Goal: Check status: Check status

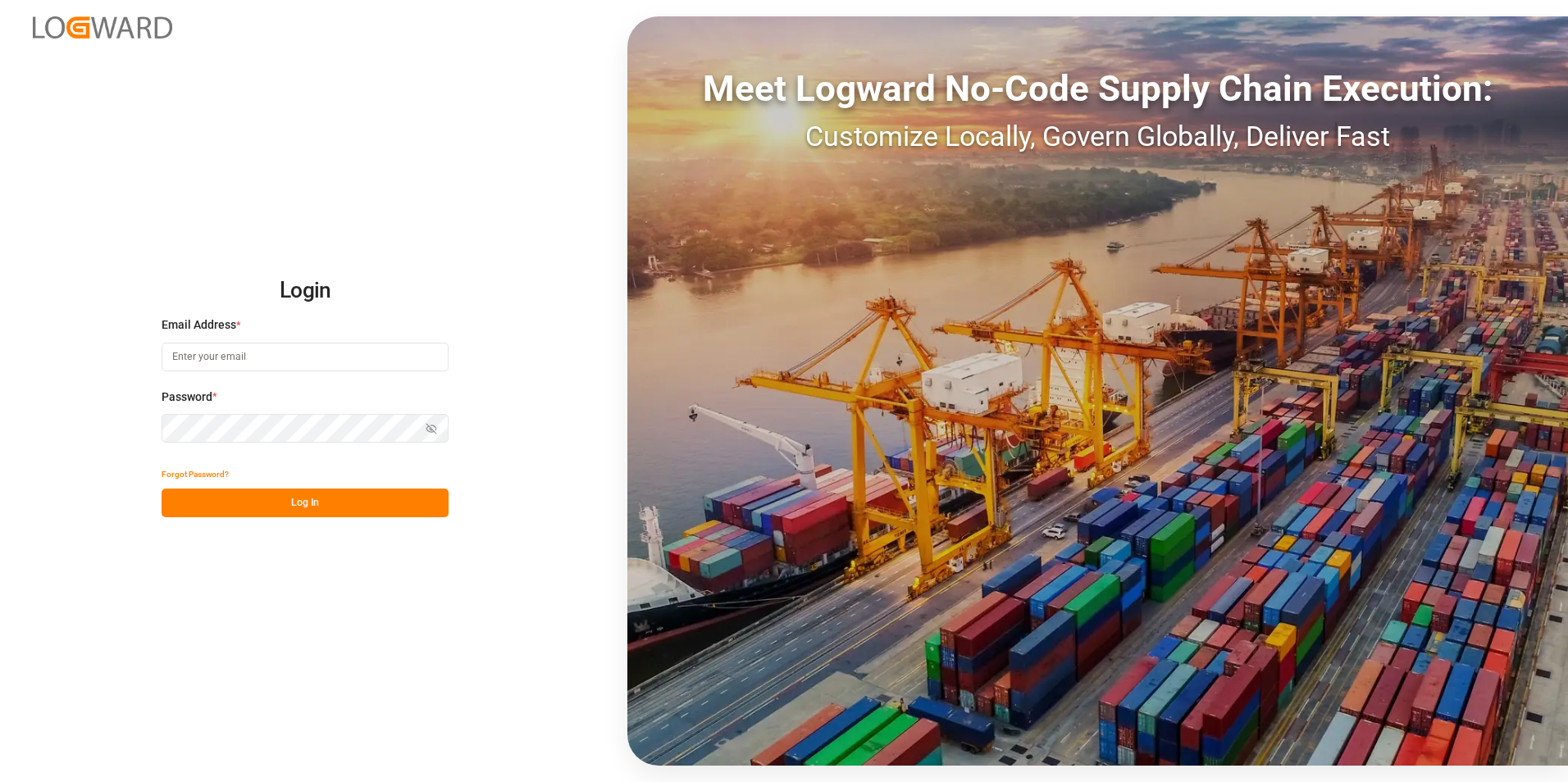
type input "[PERSON_NAME][EMAIL_ADDRESS][DOMAIN_NAME]"
click at [358, 516] on button "Log In" at bounding box center [304, 502] width 287 height 29
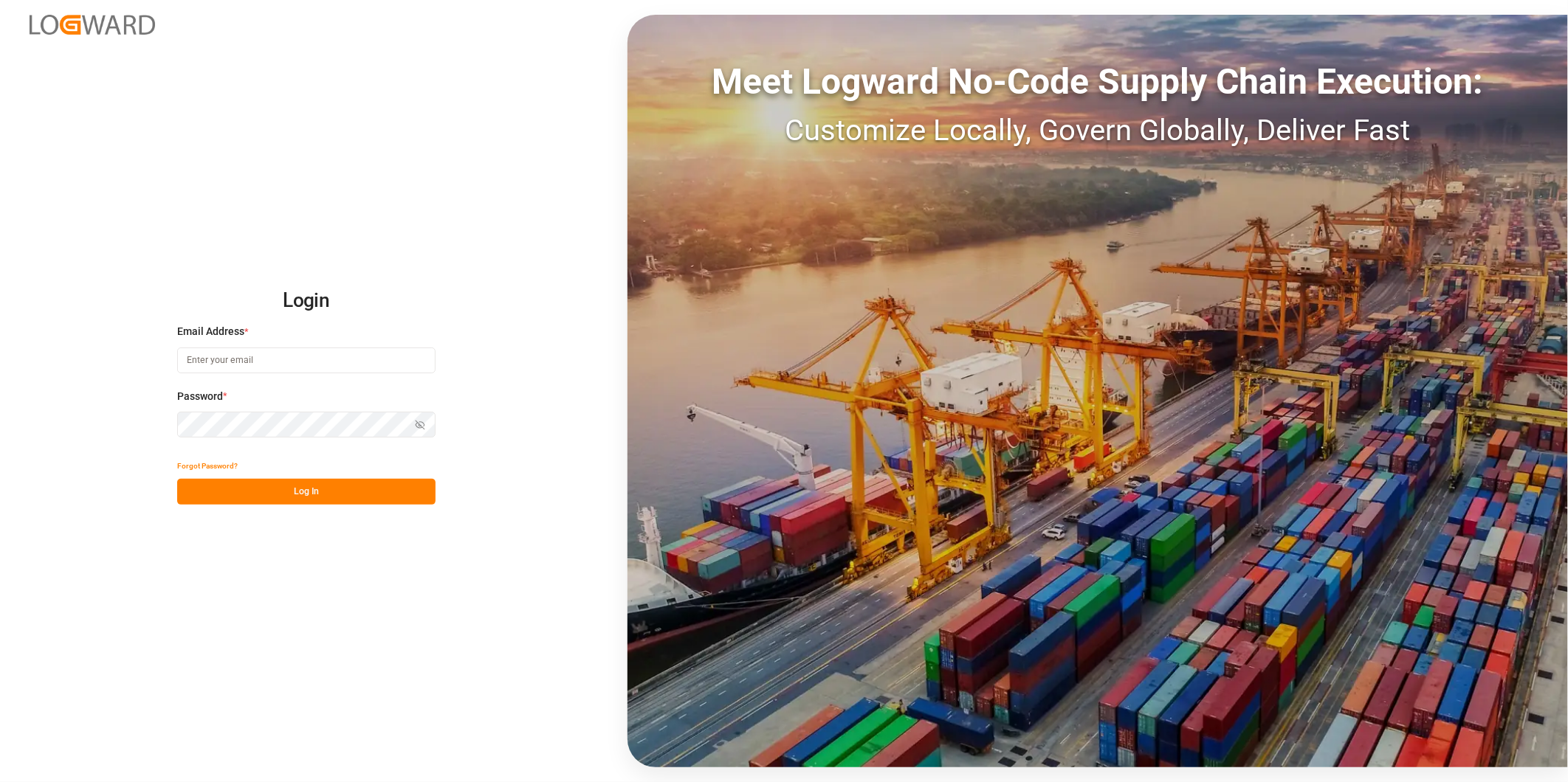
type input "[PERSON_NAME][EMAIL_ADDRESS][DOMAIN_NAME]"
click at [292, 486] on button "Log In" at bounding box center [306, 492] width 258 height 26
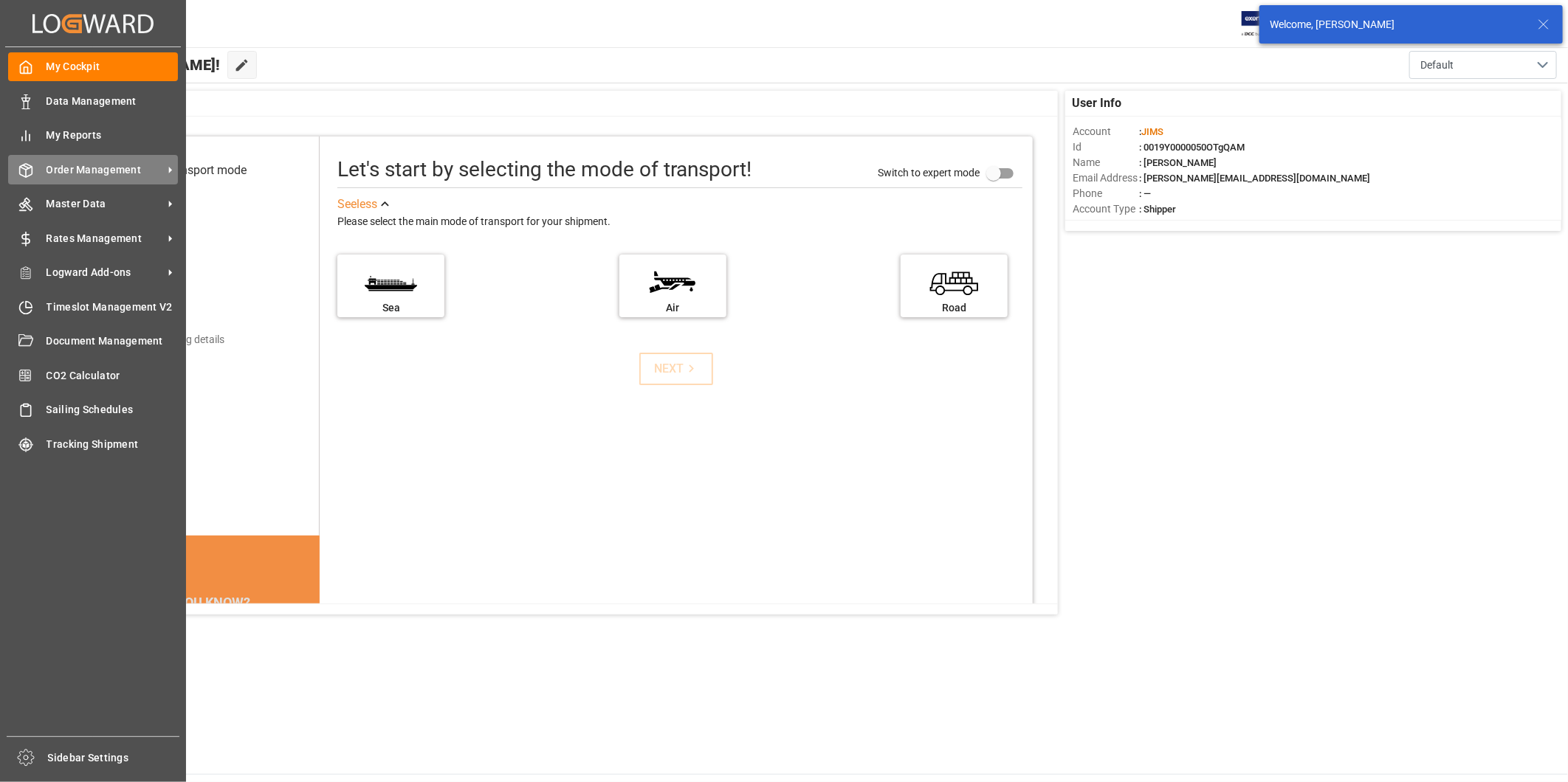
click at [102, 167] on span "Order Management" at bounding box center [105, 170] width 117 height 16
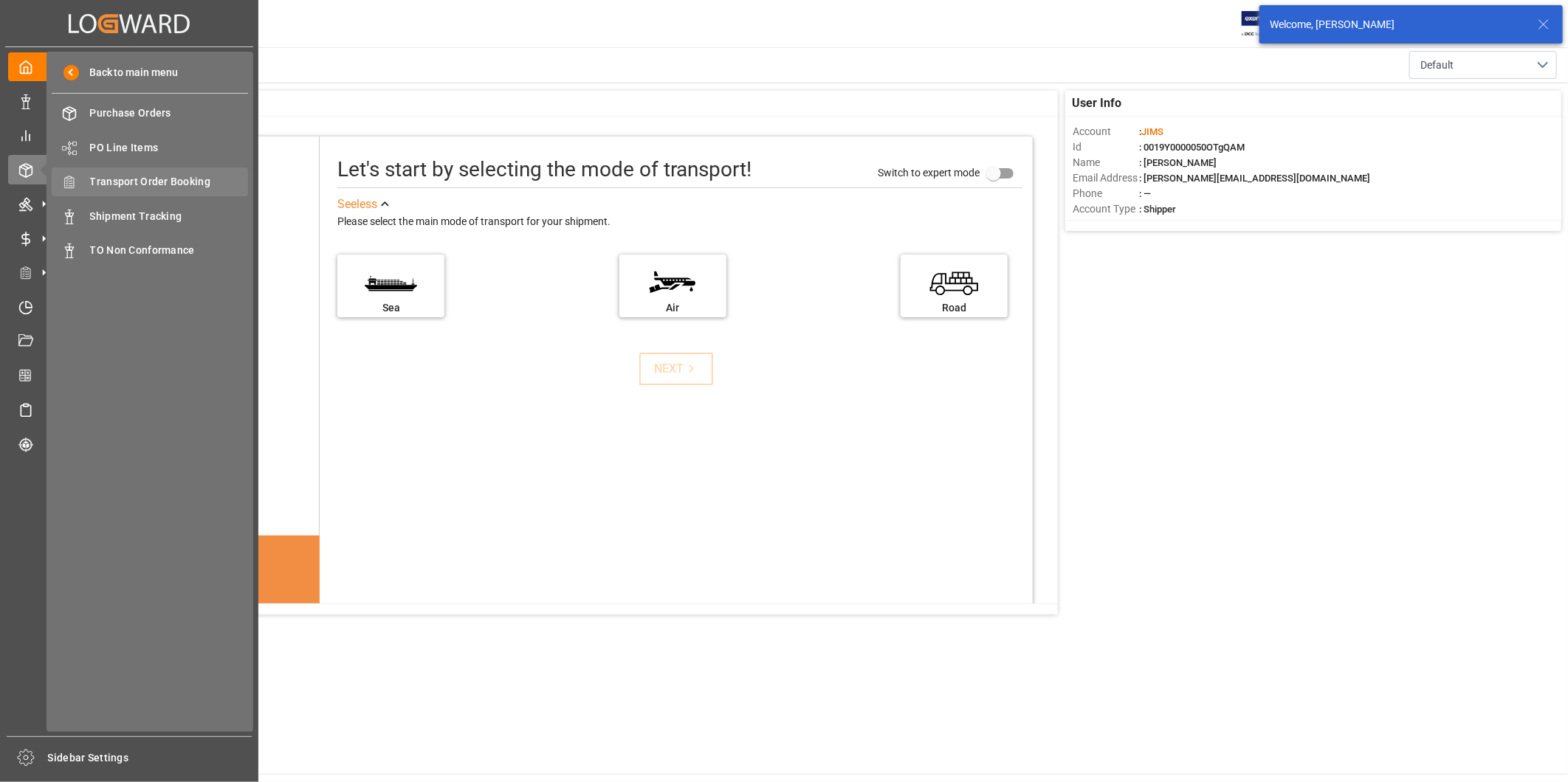
click at [211, 177] on span "Transport Order Booking" at bounding box center [169, 182] width 158 height 16
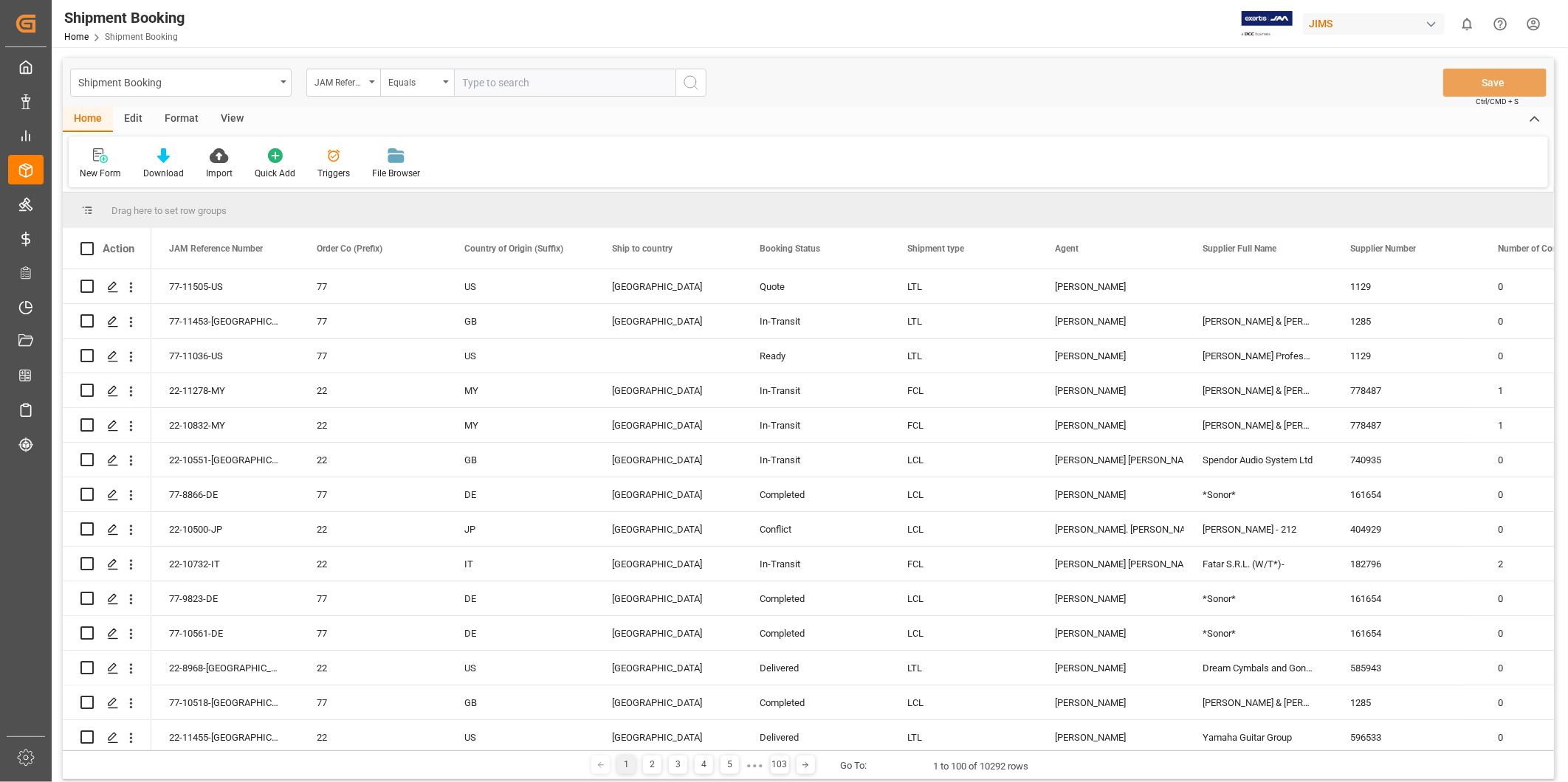
click at [510, 83] on input "text" at bounding box center [564, 83] width 222 height 28
type input "22-11115-SE"
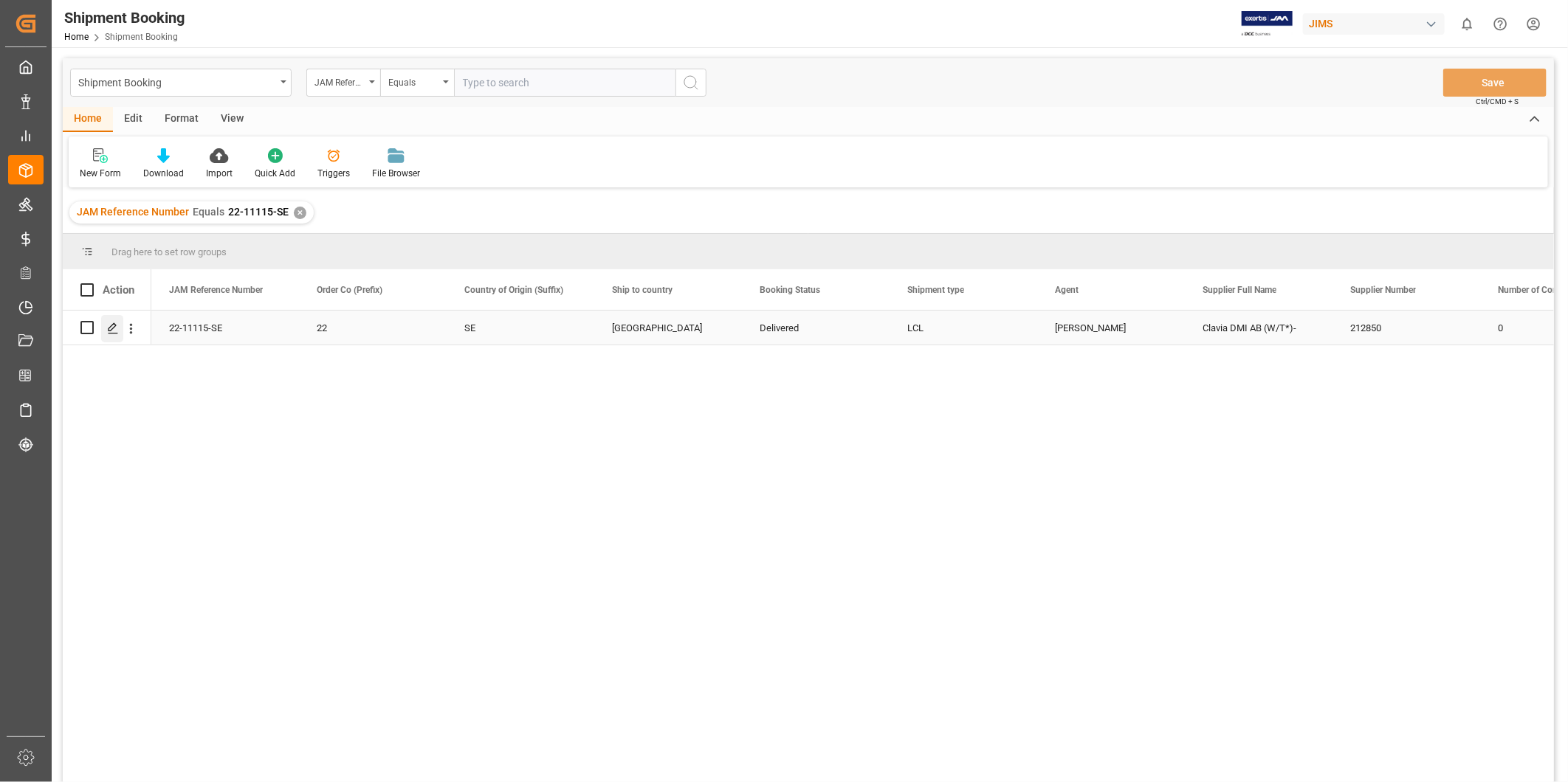
click at [107, 328] on icon "Press SPACE to select this row." at bounding box center [113, 328] width 12 height 12
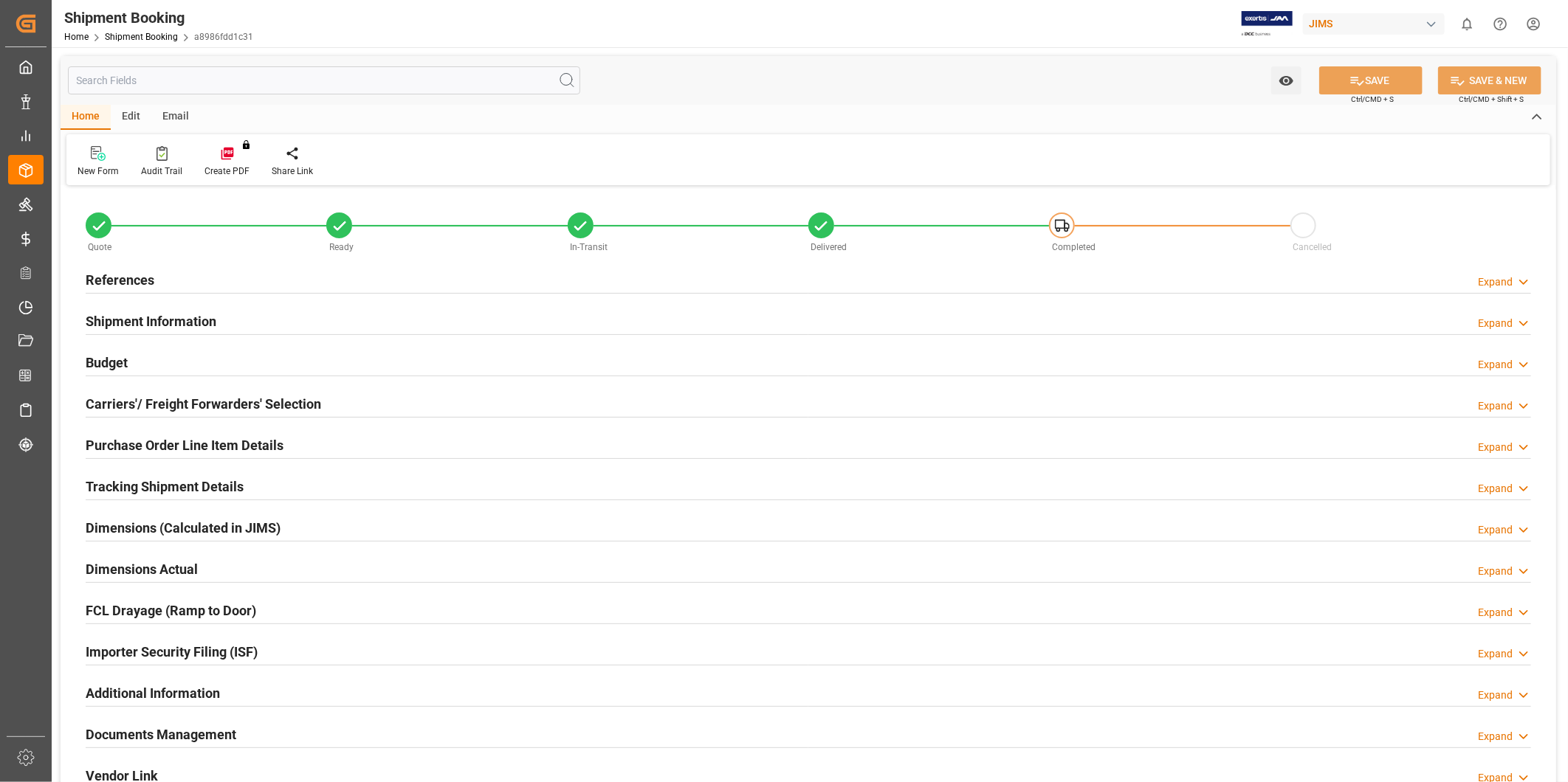
type input "0"
type input "580"
type input "0"
click at [166, 363] on div "Budget Expand" at bounding box center [808, 362] width 1446 height 28
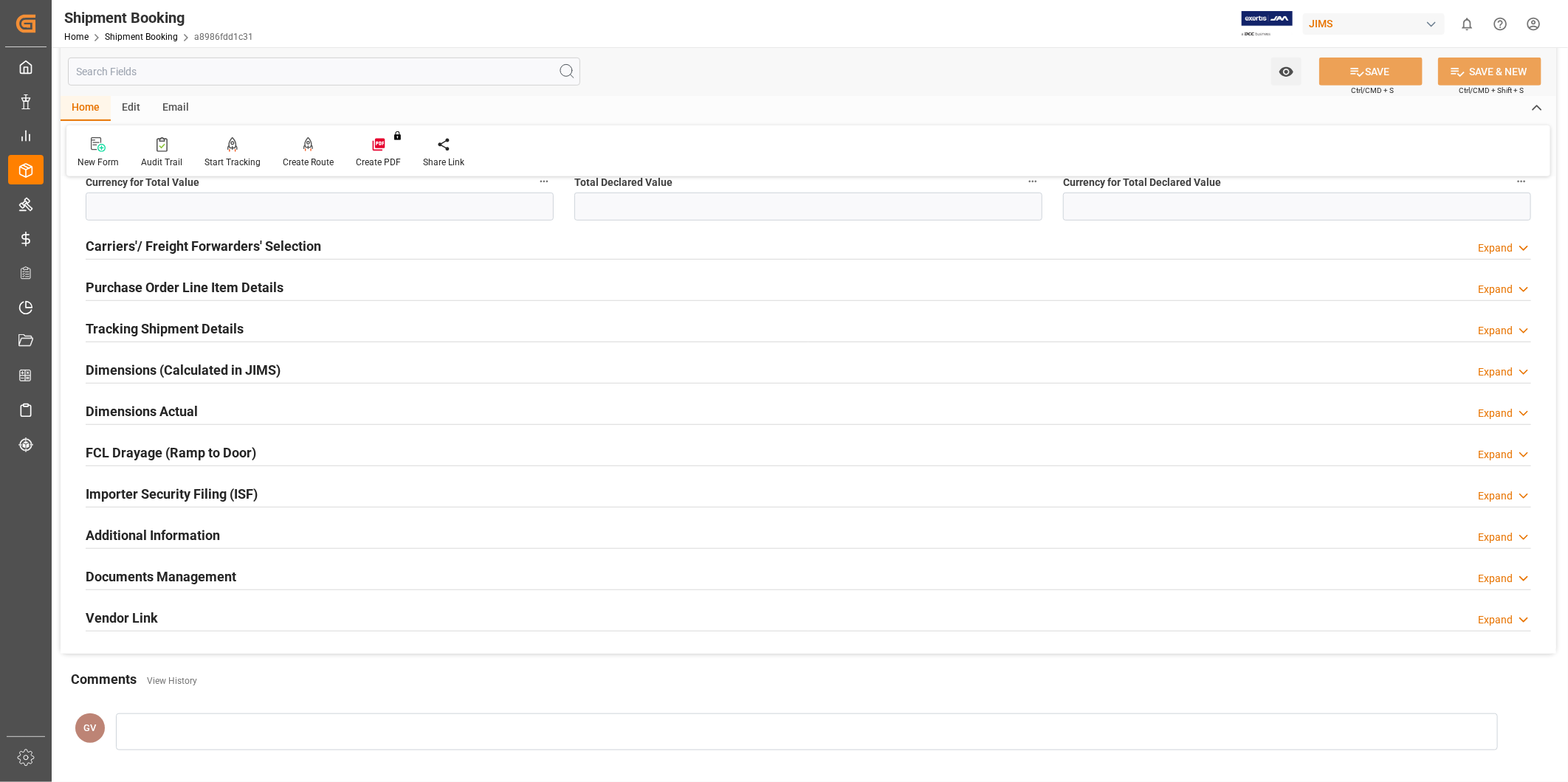
scroll to position [546, 0]
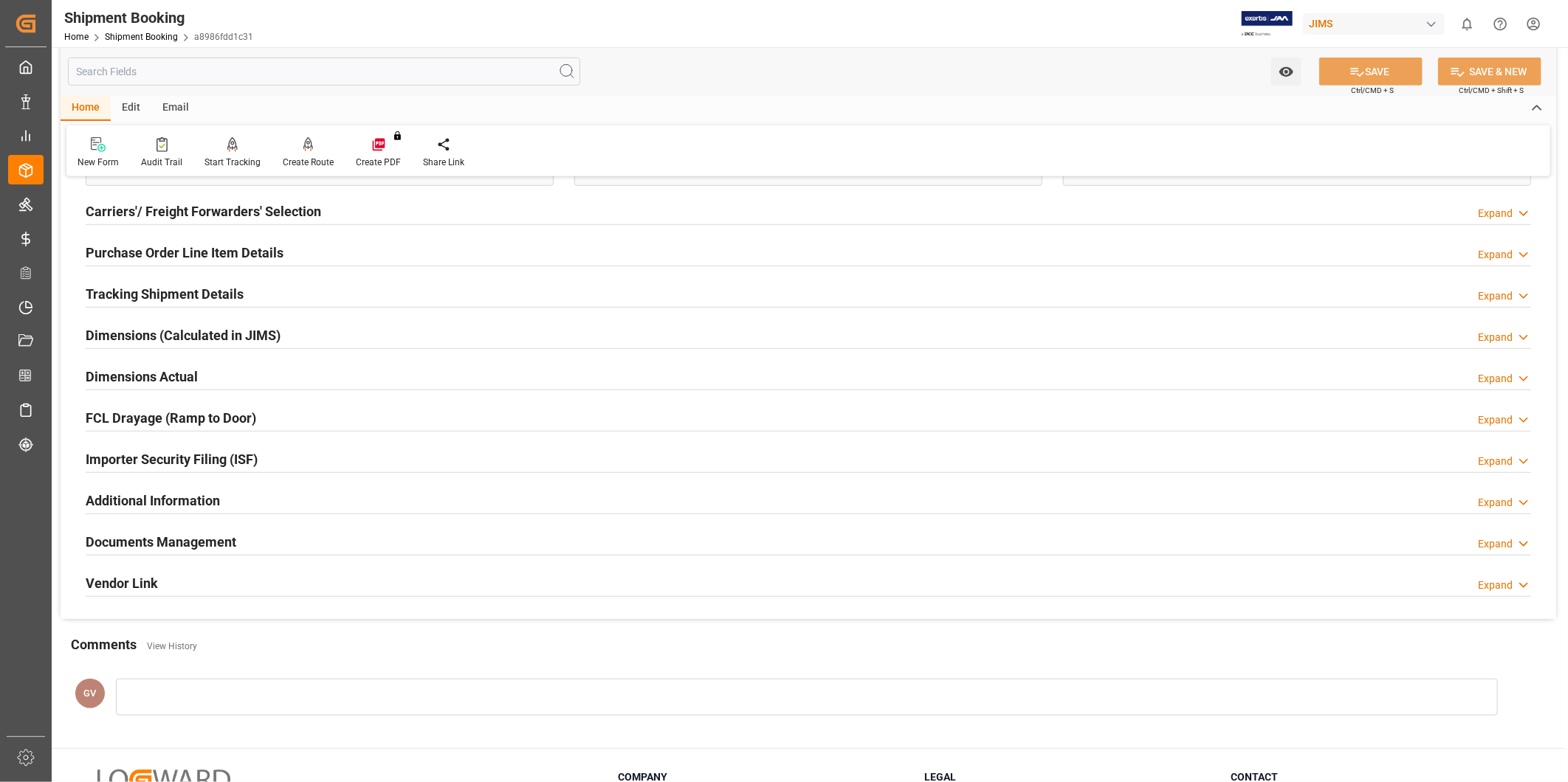
click at [312, 541] on div "Documents Management Expand" at bounding box center [808, 541] width 1446 height 28
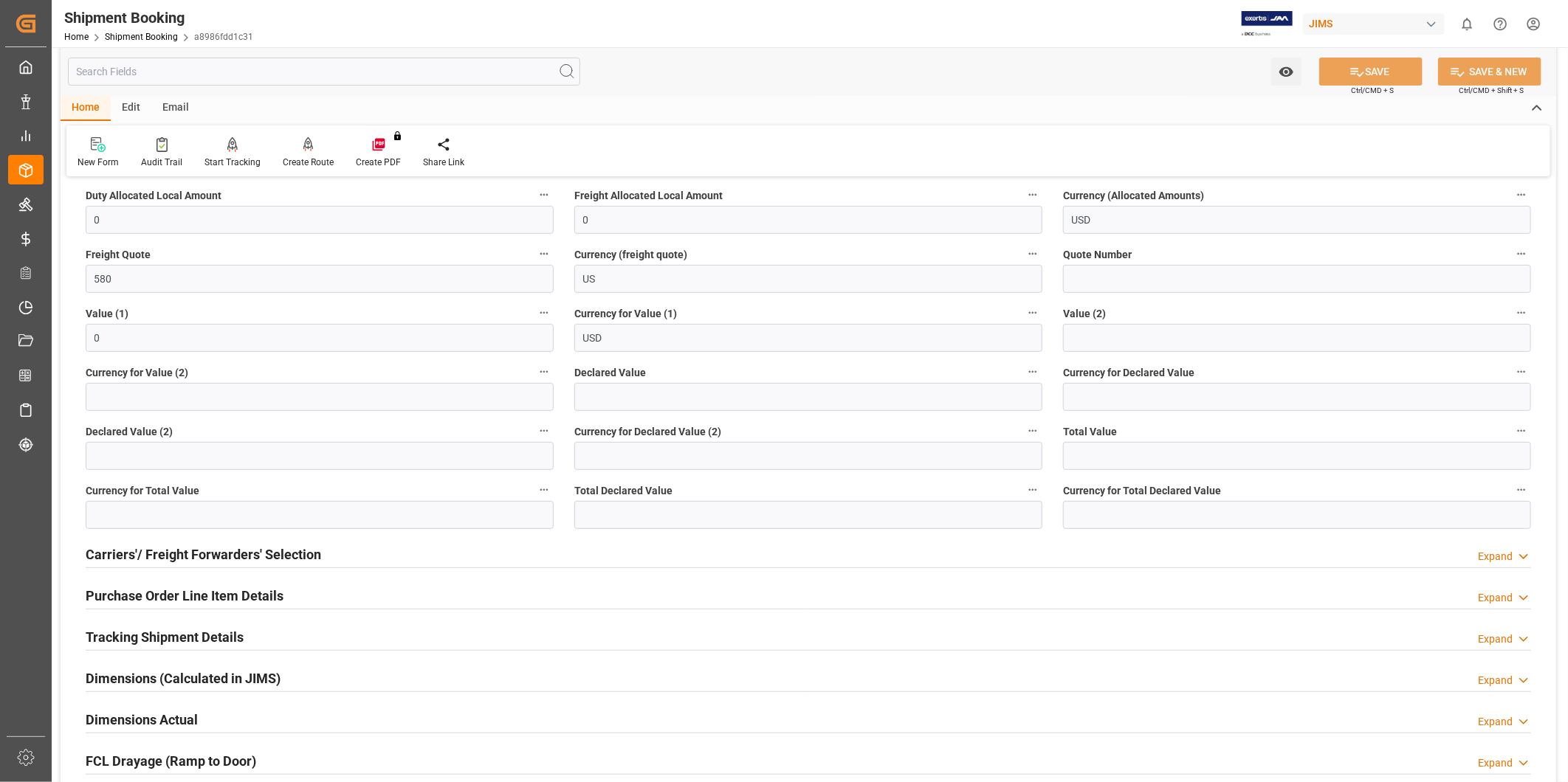
scroll to position [410, 0]
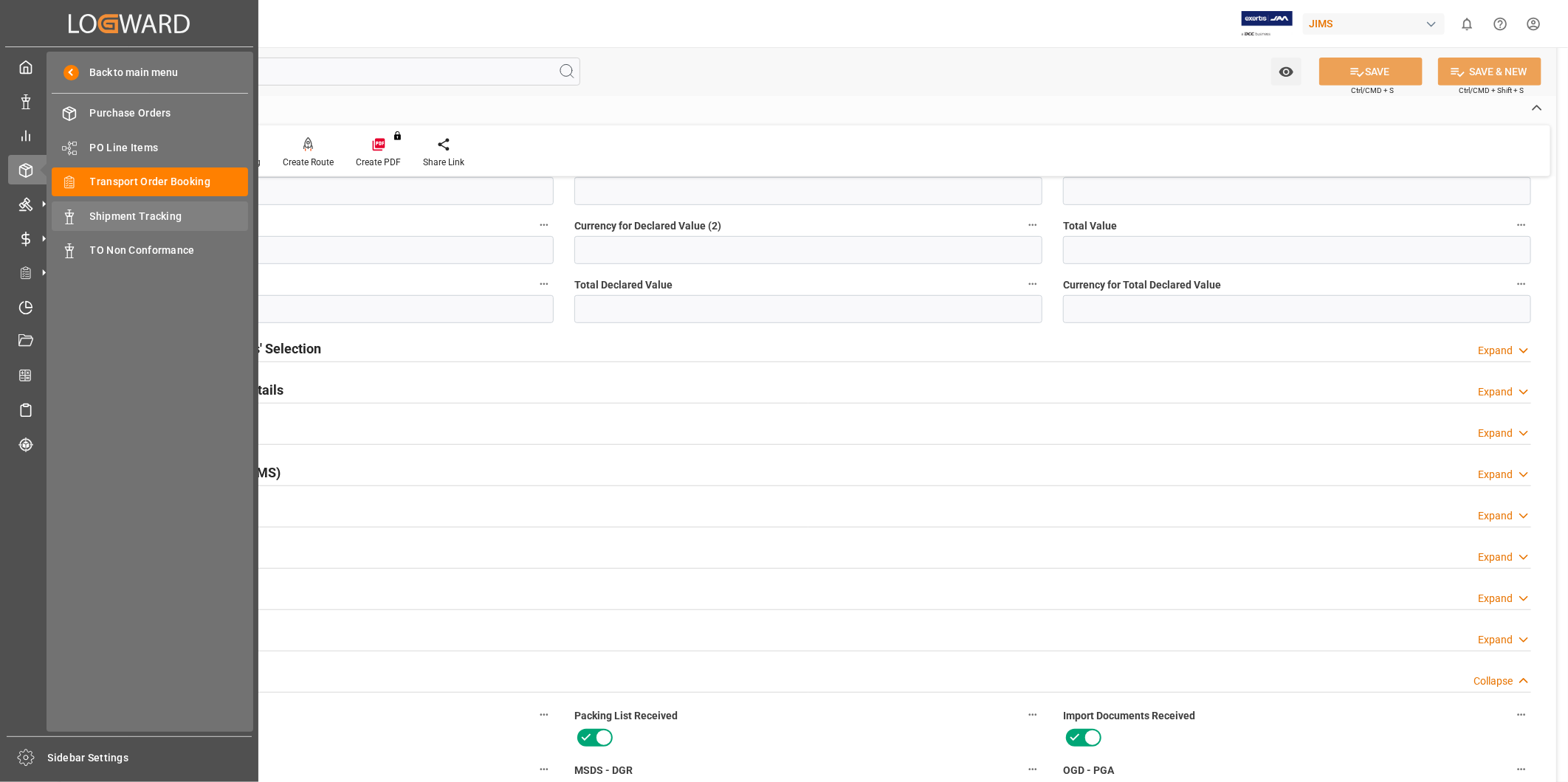
click at [153, 214] on span "Shipment Tracking" at bounding box center [169, 216] width 158 height 16
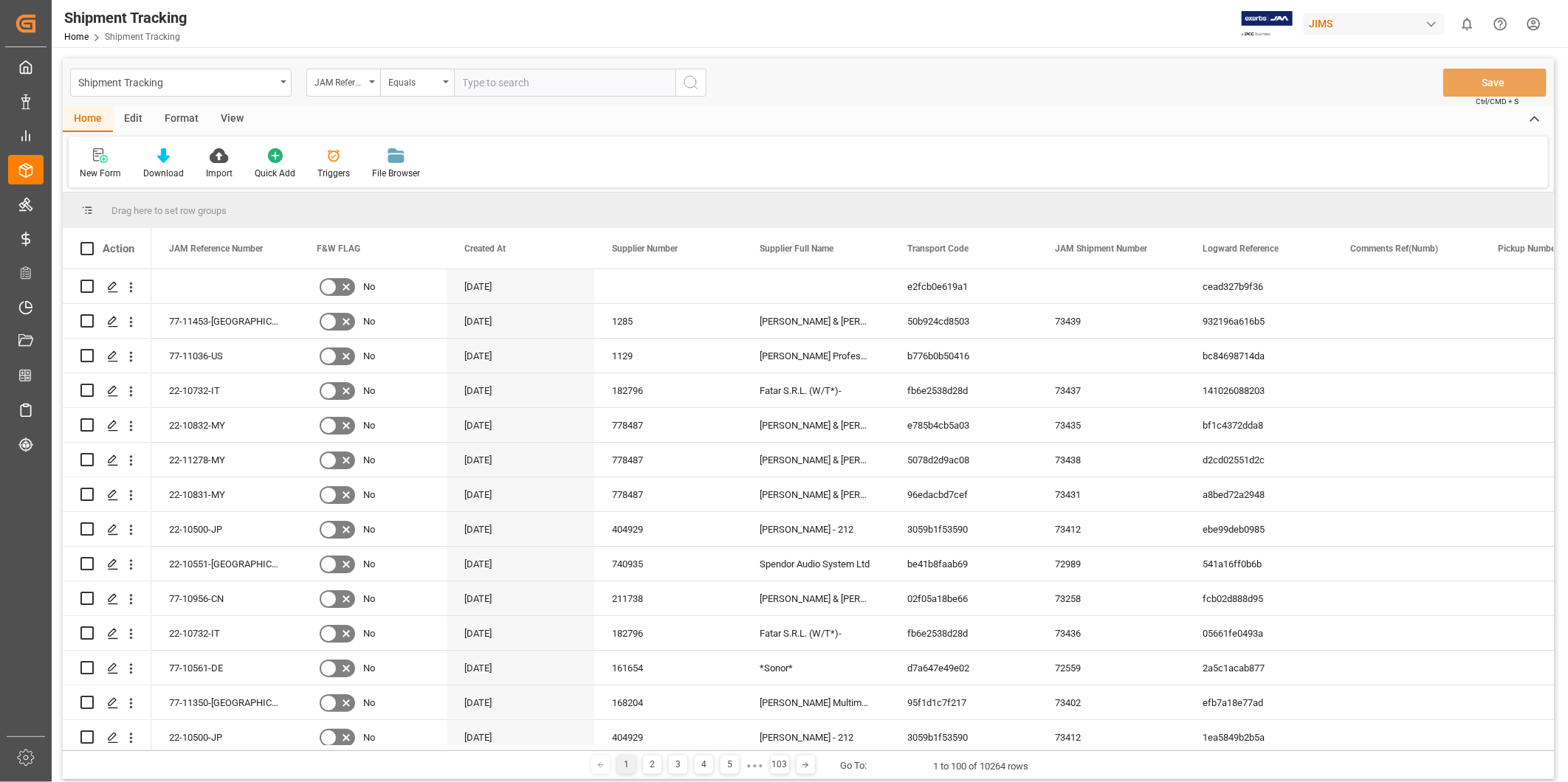
click at [510, 81] on input "text" at bounding box center [564, 83] width 222 height 28
type input "1Z1119106762937747"
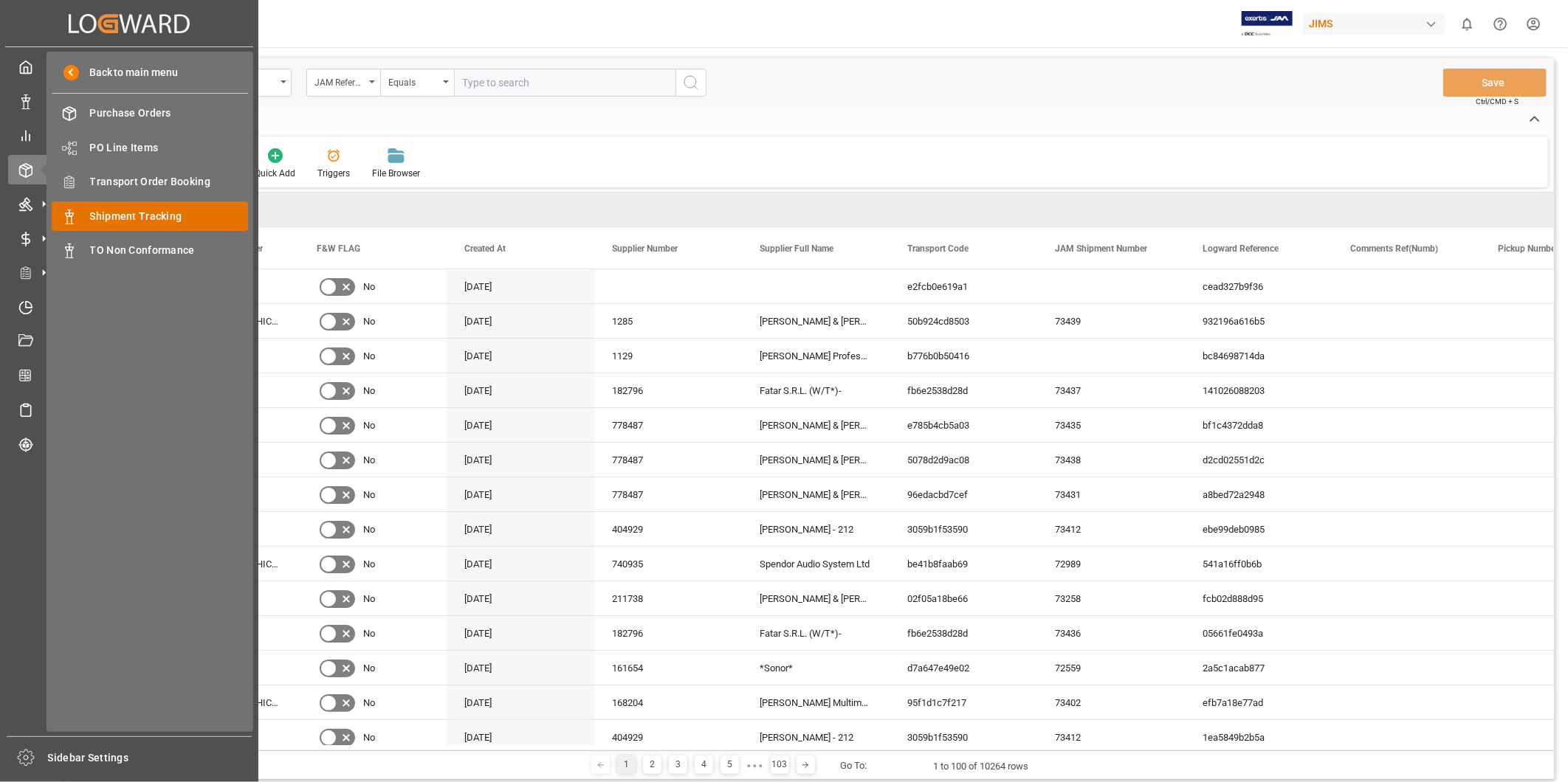
drag, startPoint x: 163, startPoint y: 205, endPoint x: 178, endPoint y: 202, distance: 15.3
click at [163, 205] on div "Shipment Tracking Shipment Tracking" at bounding box center [149, 216] width 197 height 29
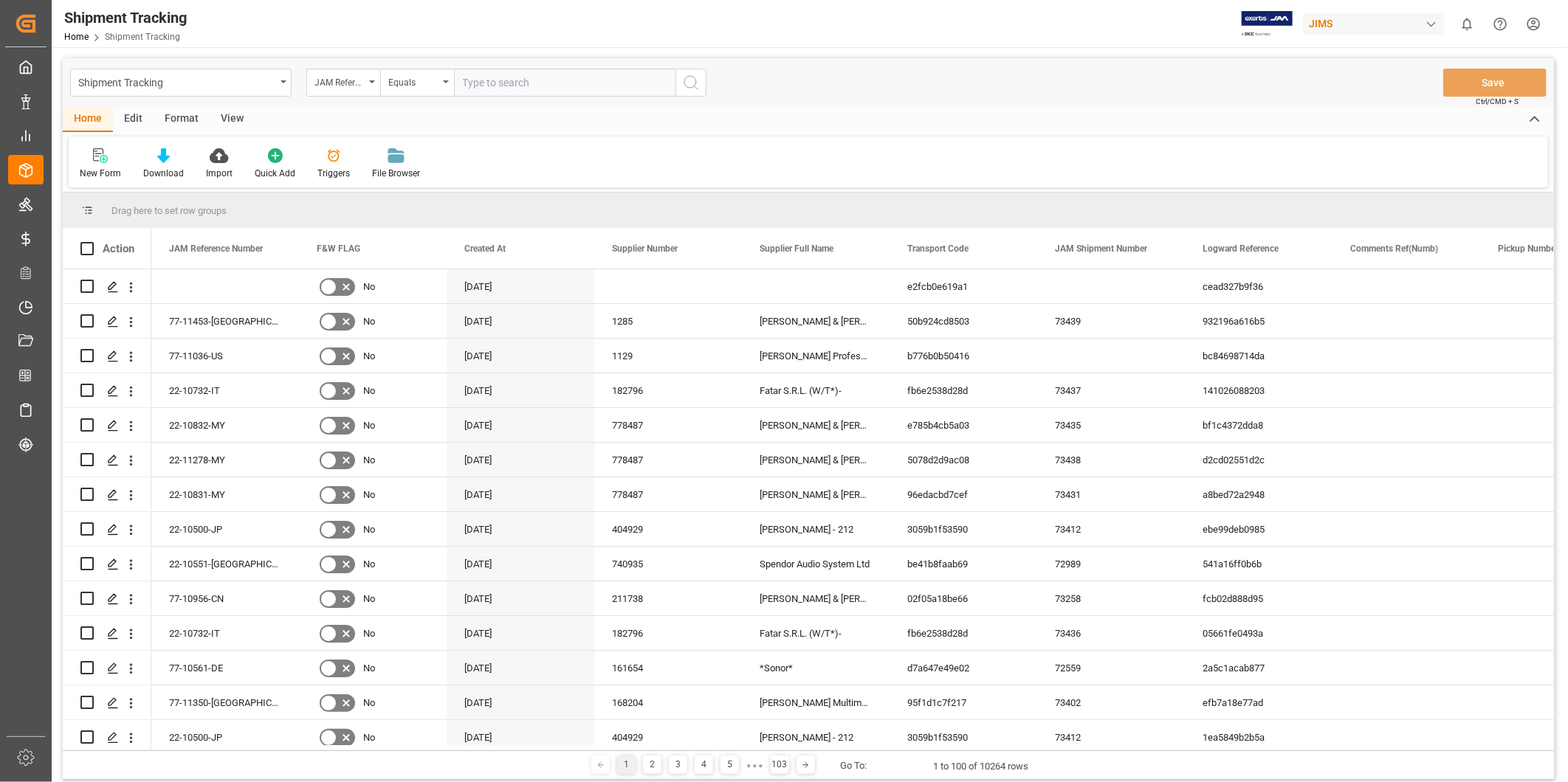
click at [518, 75] on input "text" at bounding box center [564, 83] width 222 height 28
paste input "22-11420-[GEOGRAPHIC_DATA]"
type input "22-11420-[GEOGRAPHIC_DATA]"
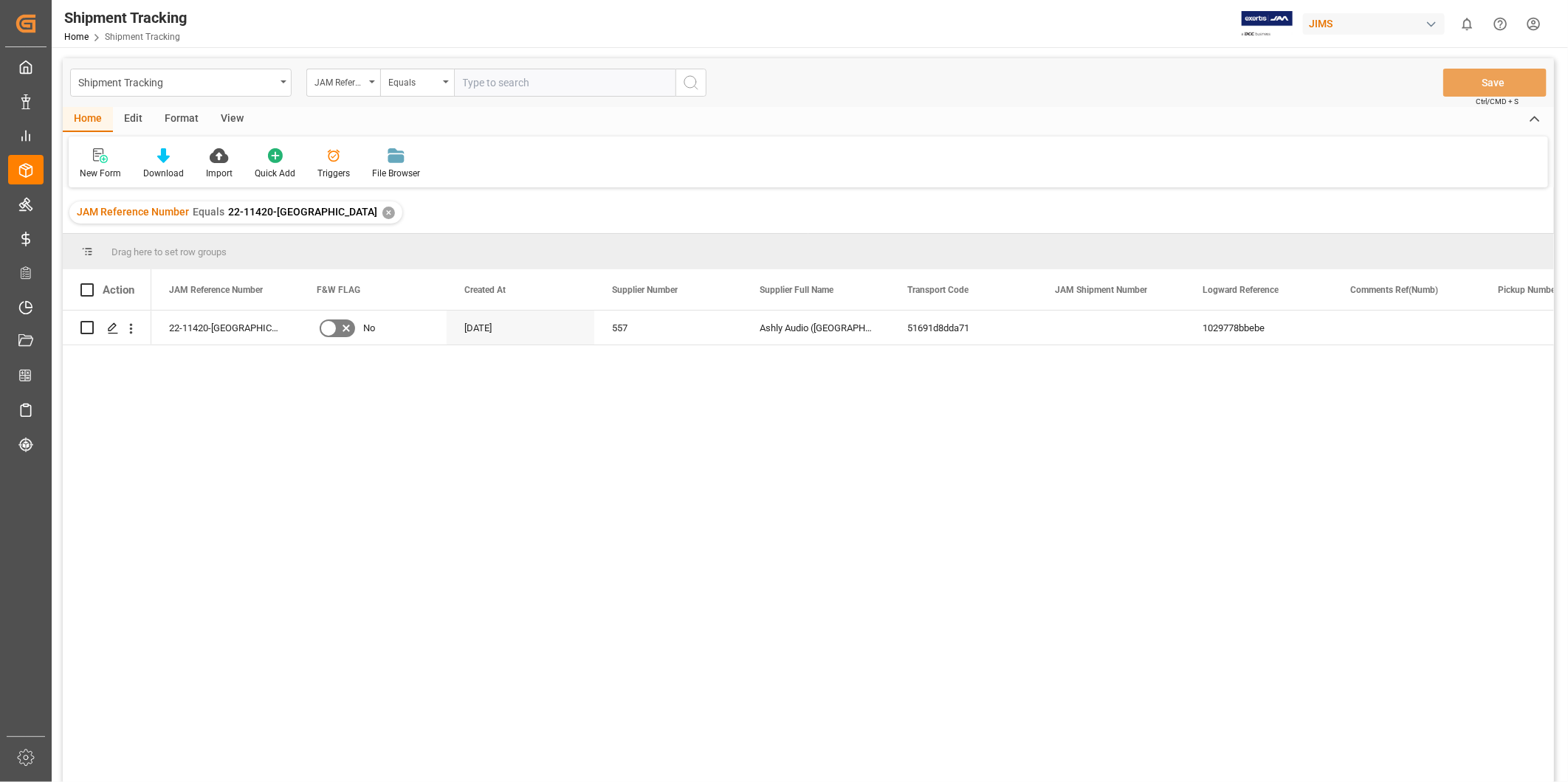
click at [233, 125] on div "View" at bounding box center [232, 119] width 45 height 25
click at [100, 170] on div "Default" at bounding box center [94, 173] width 29 height 13
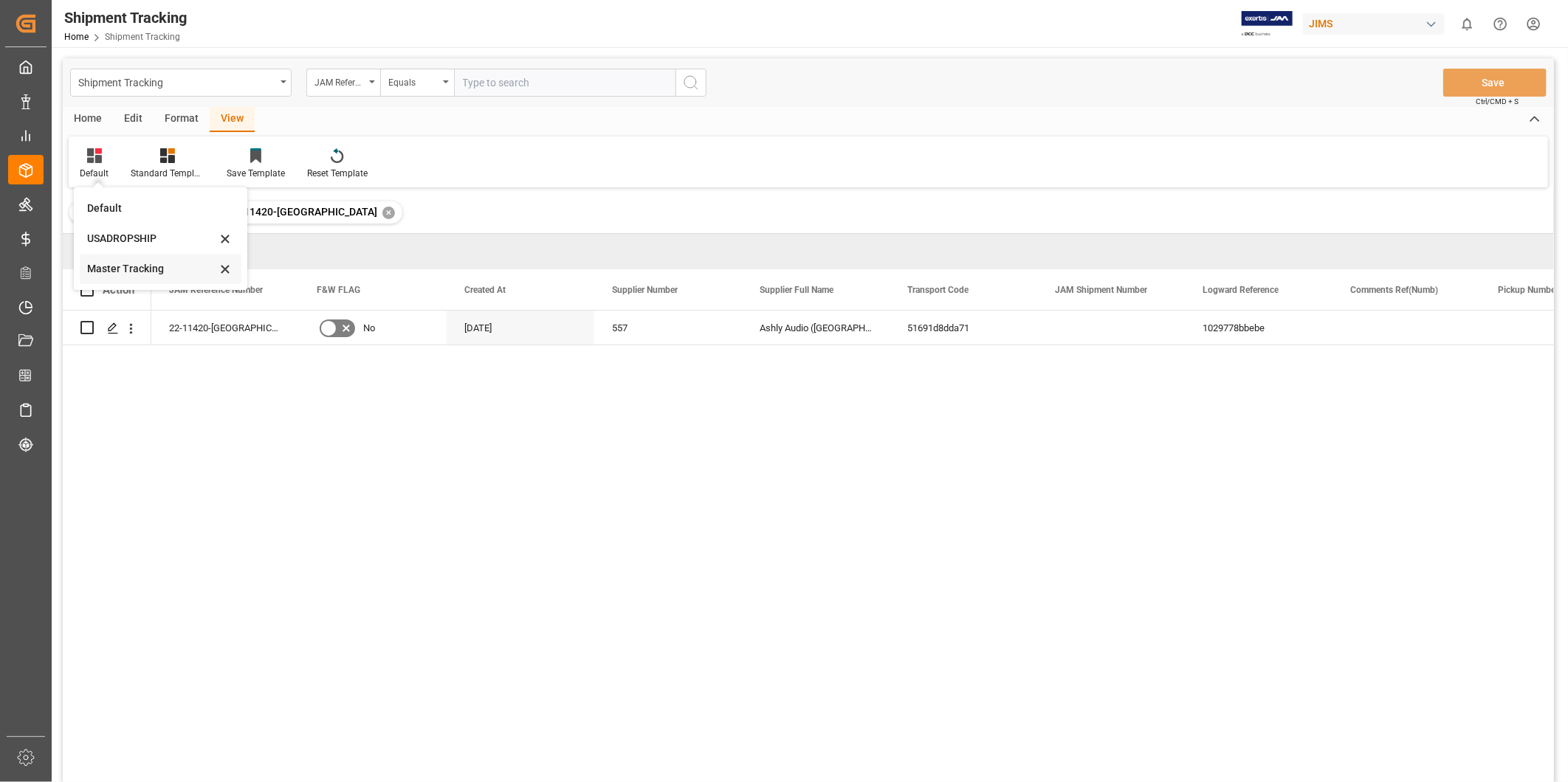
click at [122, 276] on div "Master Tracking" at bounding box center [152, 269] width 129 height 16
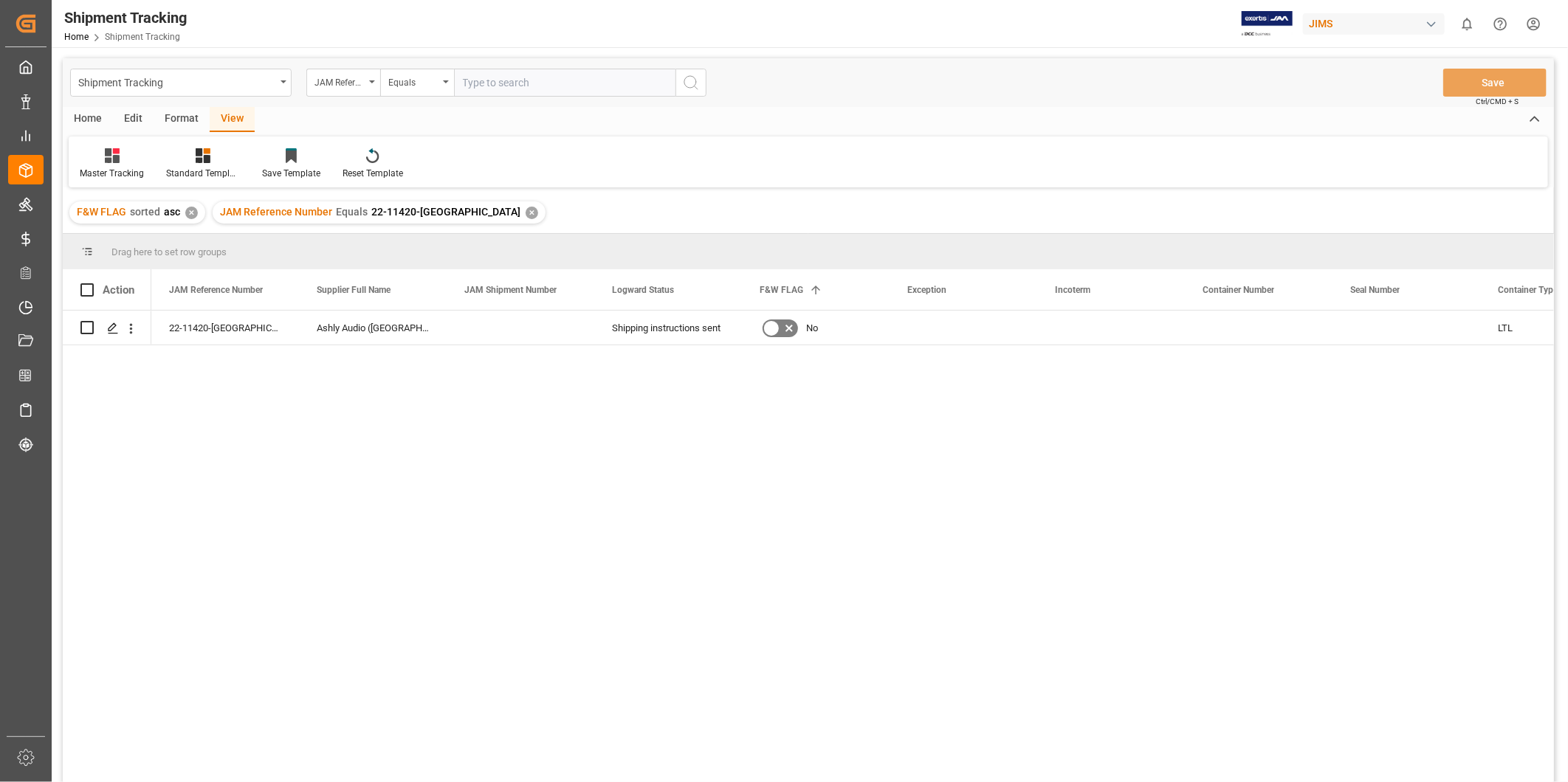
click at [923, 372] on div "22-11420-US Ashly Audio ([GEOGRAPHIC_DATA], [GEOGRAPHIC_DATA]) Shipping instruc…" at bounding box center [852, 551] width 1403 height 481
click at [939, 328] on div "Press SPACE to select this row." at bounding box center [963, 328] width 148 height 34
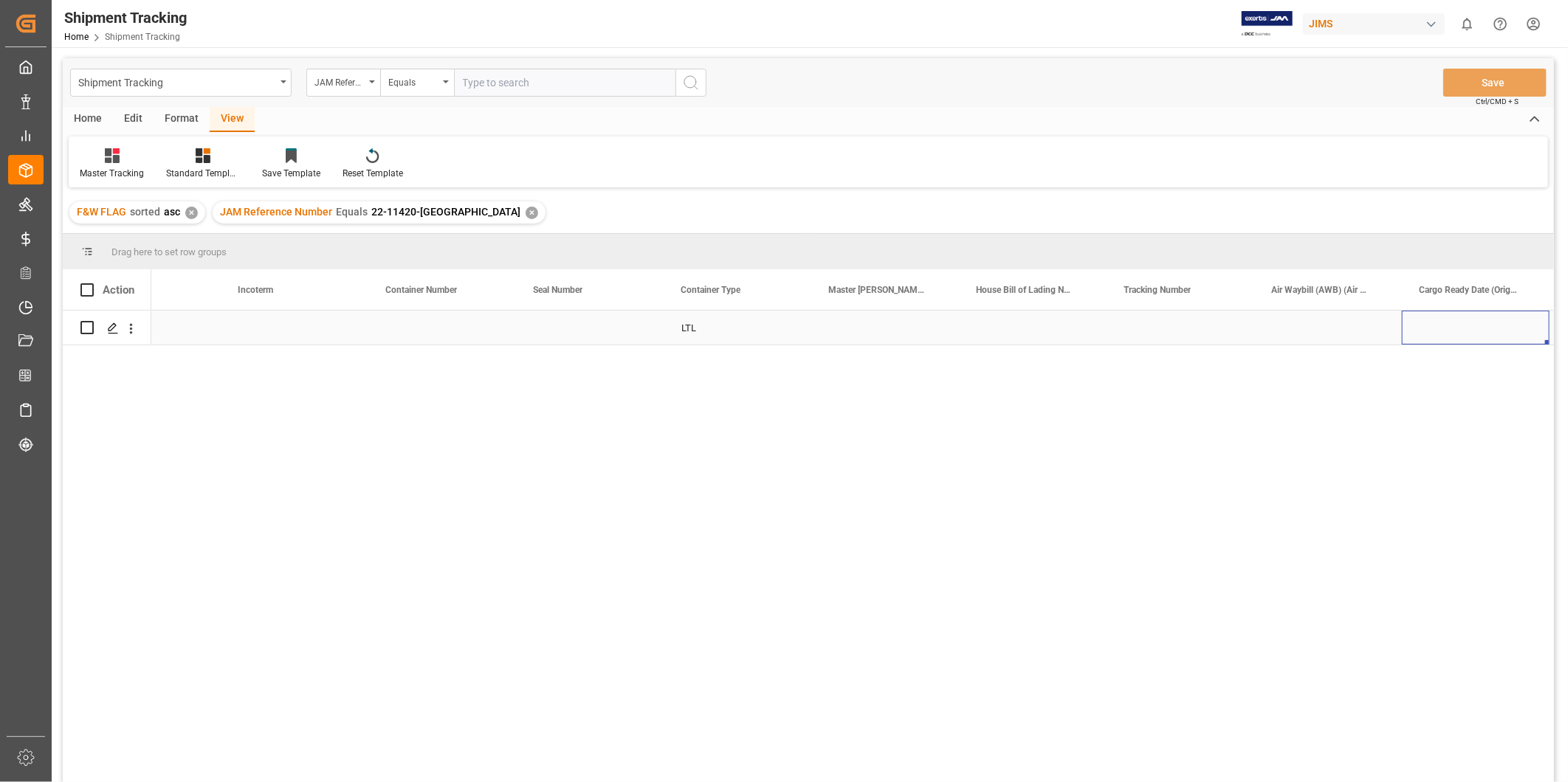
scroll to position [0, 964]
click at [1037, 328] on div "Press SPACE to select this row." at bounding box center [1033, 328] width 148 height 34
click at [1037, 328] on input "Press SPACE to select this row." at bounding box center [1033, 337] width 124 height 28
type input "1Z1119106762937747"
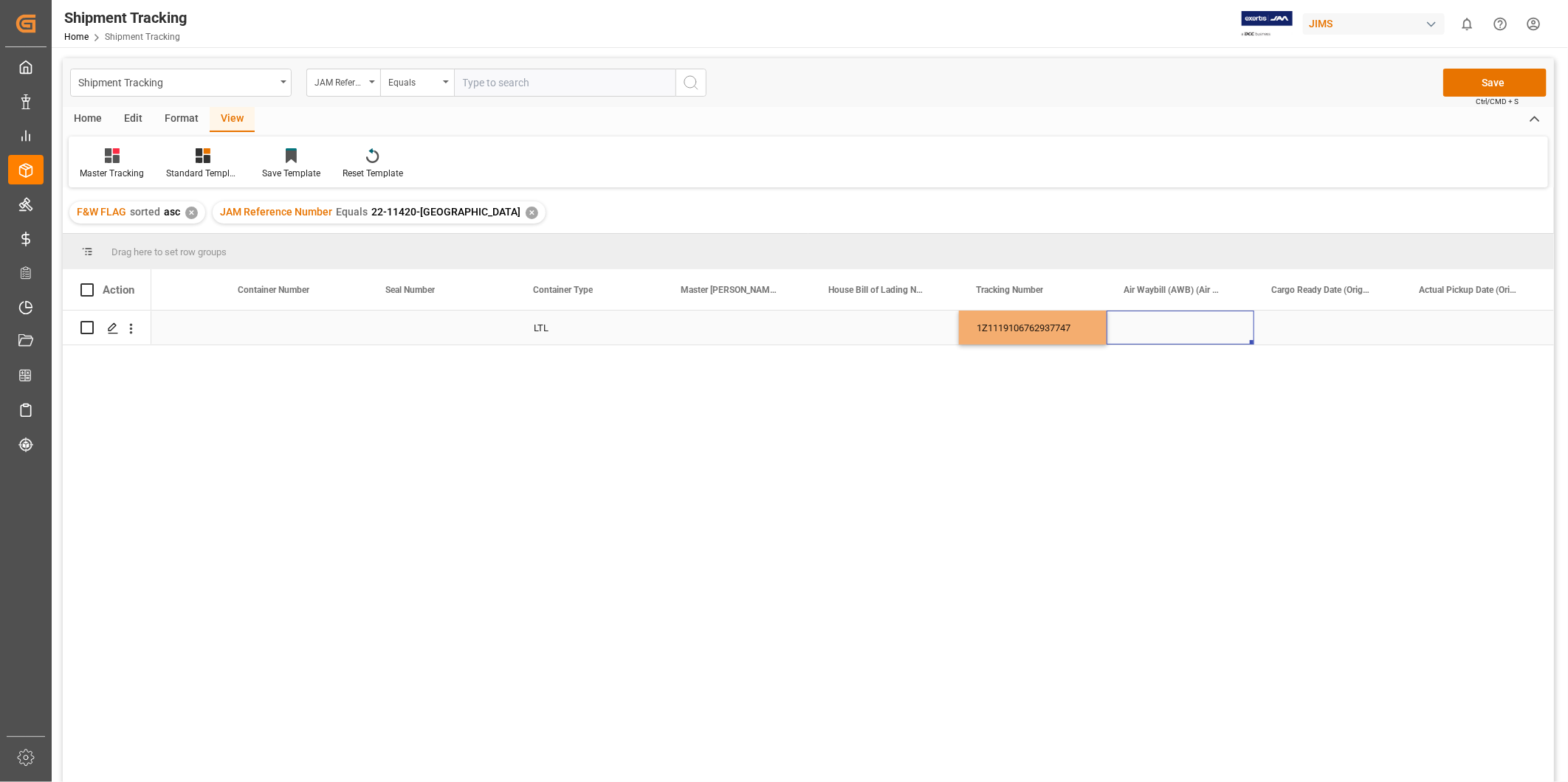
click at [1178, 329] on div "Press SPACE to select this row." at bounding box center [1181, 328] width 148 height 34
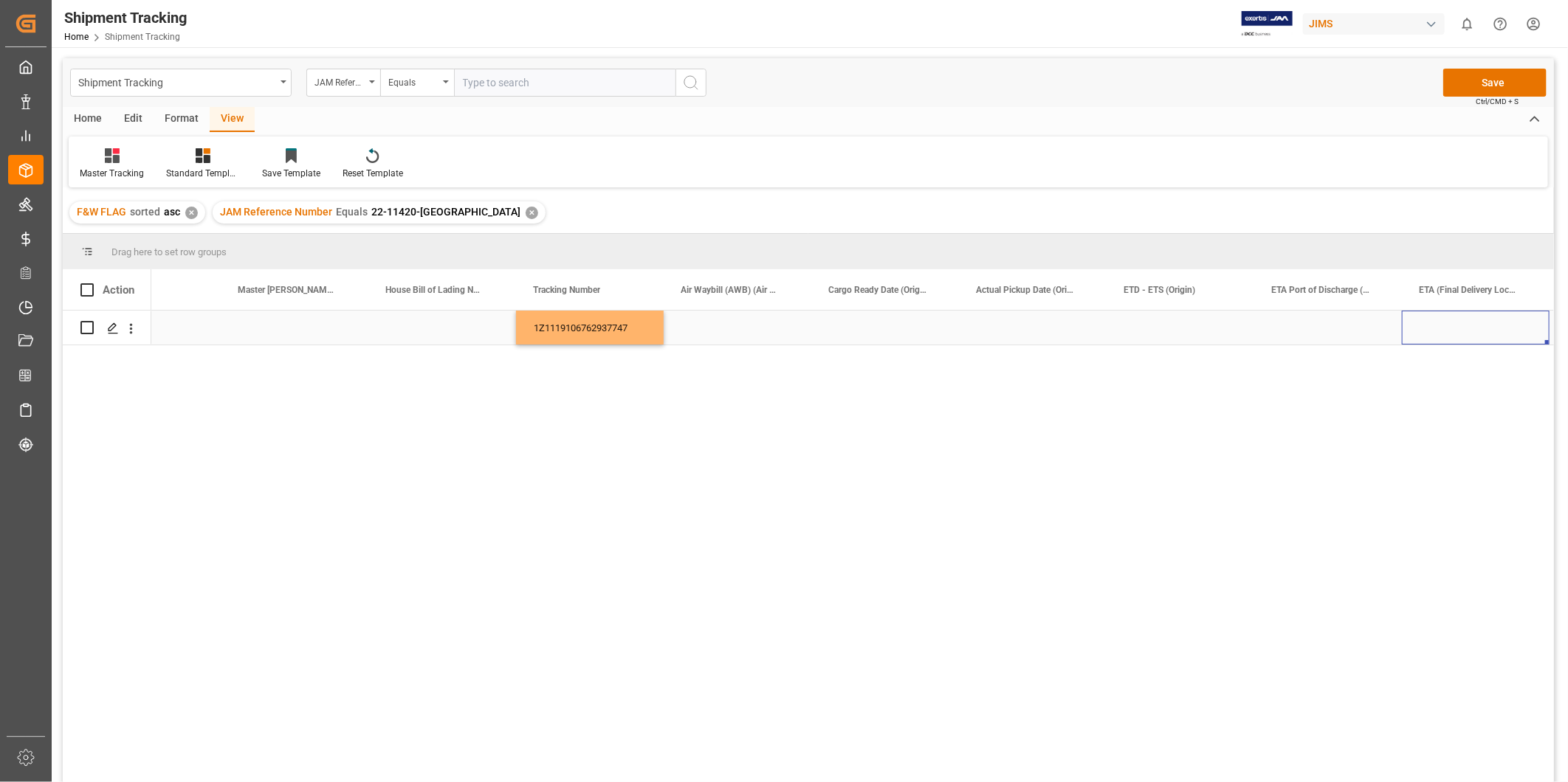
scroll to position [0, 1555]
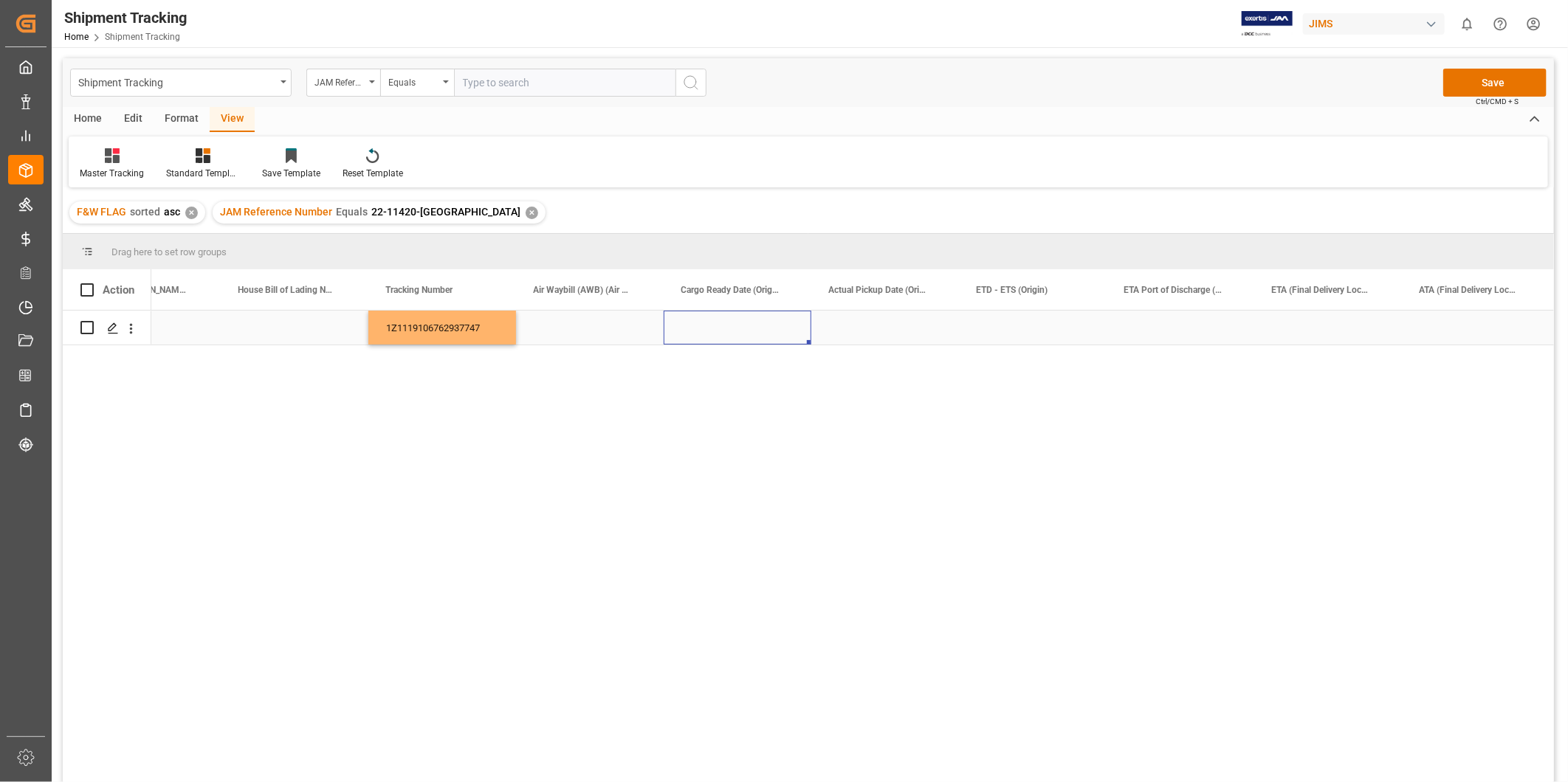
click at [755, 328] on div "Press SPACE to select this row." at bounding box center [738, 328] width 148 height 34
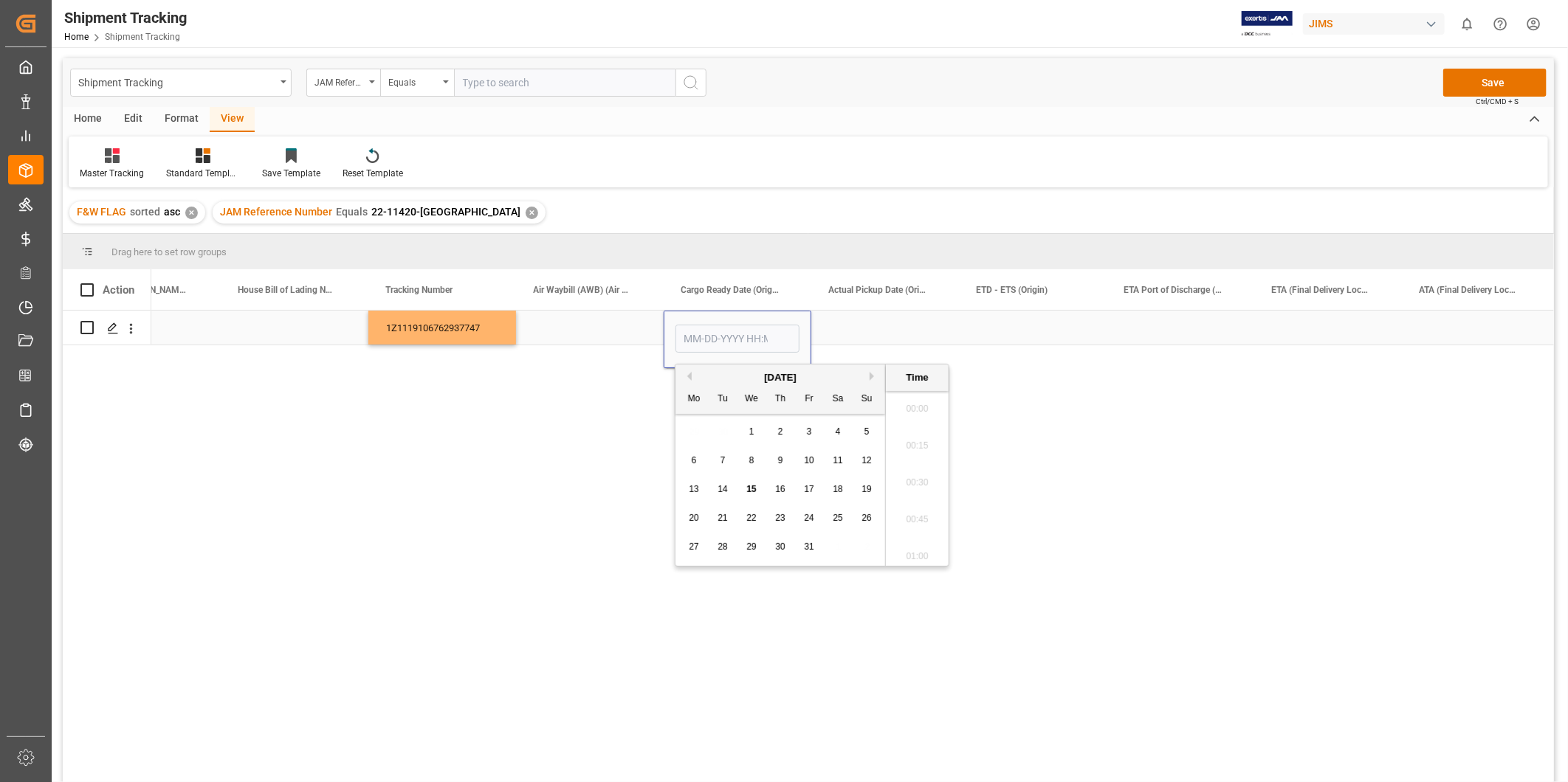
scroll to position [1997, 0]
click at [757, 490] on div "15" at bounding box center [752, 489] width 18 height 17
type input "[DATE] 00:00"
click at [867, 338] on div "Press SPACE to select this row." at bounding box center [885, 328] width 148 height 34
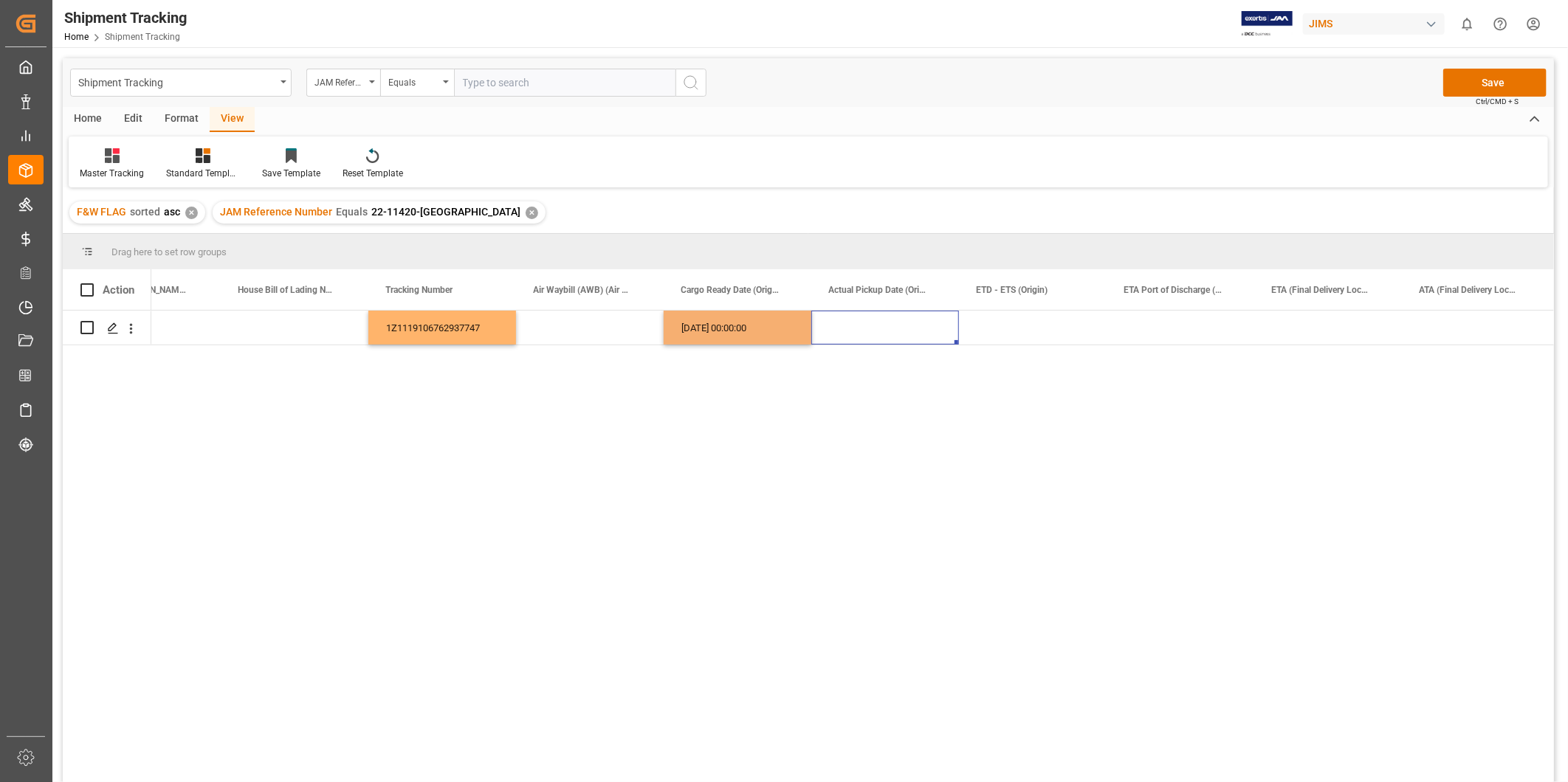
click at [751, 342] on div "[DATE] 00:00:00" at bounding box center [738, 328] width 148 height 34
click at [864, 333] on div "Press SPACE to select this row." at bounding box center [885, 328] width 148 height 34
click at [485, 328] on div "1Z1119106762937747" at bounding box center [442, 328] width 148 height 34
click at [1019, 340] on div "Press SPACE to select this row." at bounding box center [1033, 328] width 148 height 34
click at [916, 333] on div "[DATE] 00:00:00" at bounding box center [885, 328] width 148 height 34
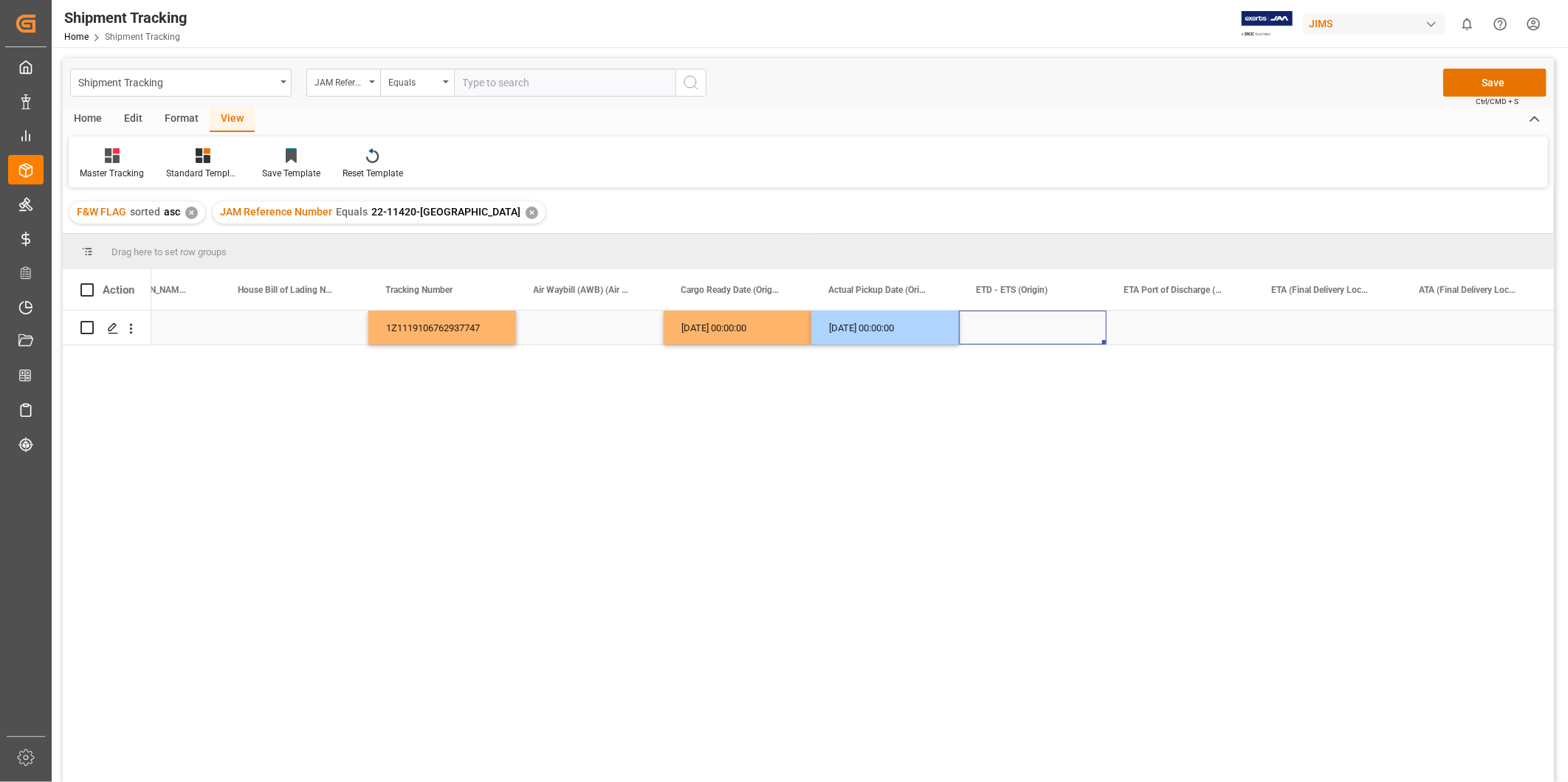
click at [1024, 333] on div "Press SPACE to select this row." at bounding box center [1033, 328] width 148 height 34
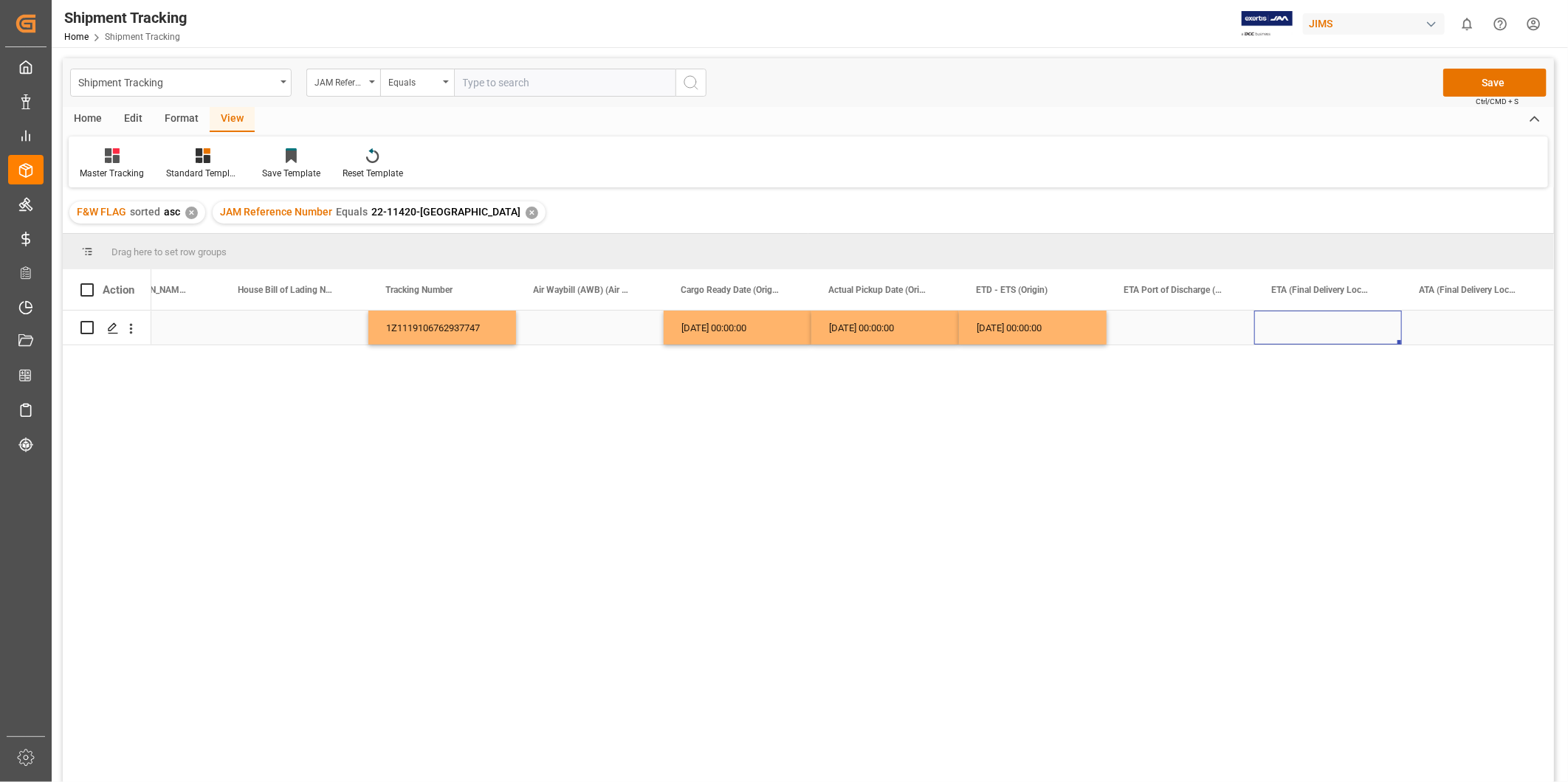
click at [1352, 327] on div "Press SPACE to select this row." at bounding box center [1328, 328] width 148 height 34
click at [1362, 333] on div "Press SPACE to select this row." at bounding box center [1328, 328] width 148 height 34
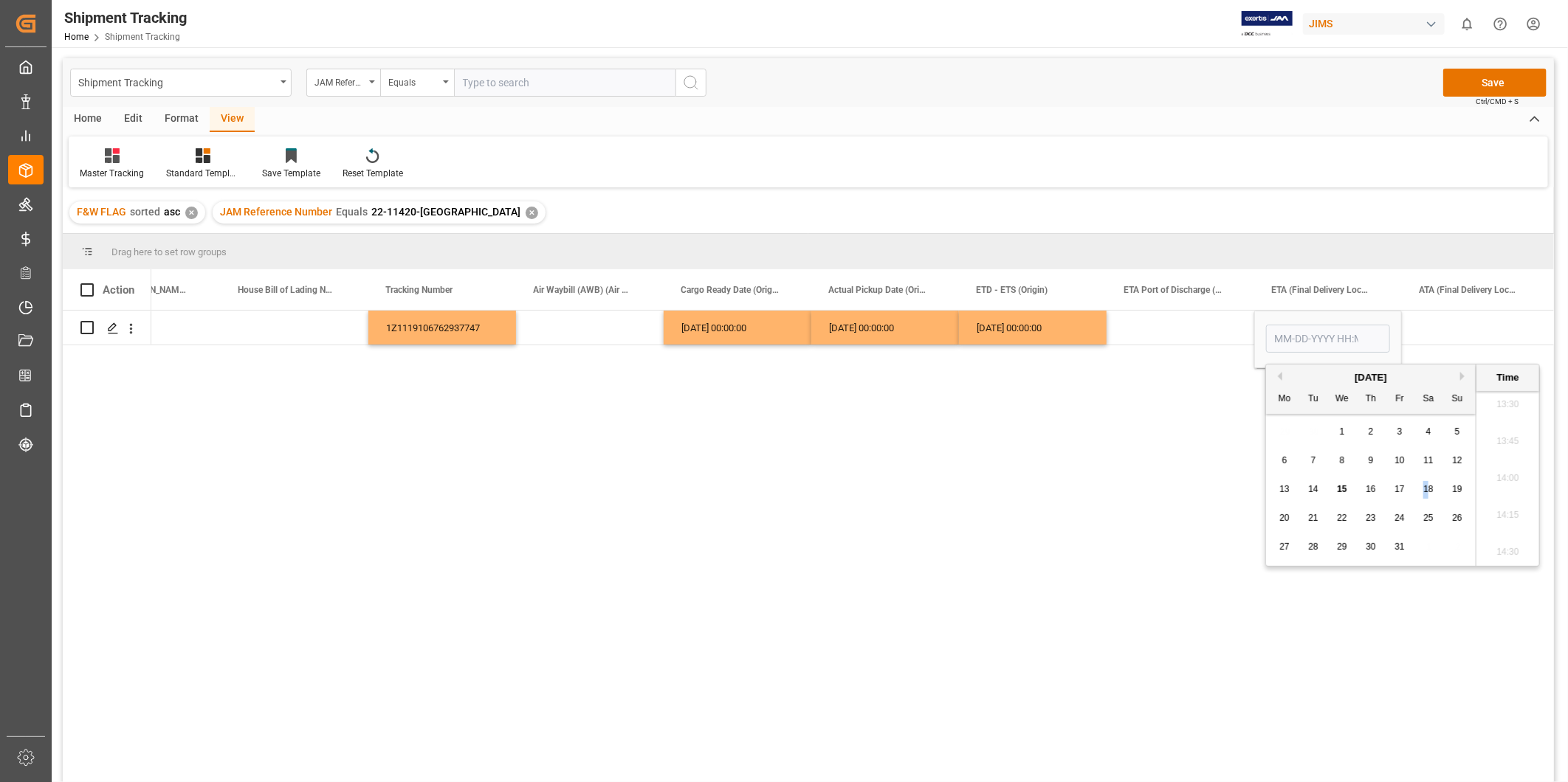
drag, startPoint x: 1427, startPoint y: 492, endPoint x: 1412, endPoint y: 492, distance: 15.0
click at [1412, 492] on div "13 14 15 16 17 18 19" at bounding box center [1371, 489] width 202 height 29
drag, startPoint x: 1412, startPoint y: 492, endPoint x: 1400, endPoint y: 488, distance: 12.6
click at [1400, 488] on span "17" at bounding box center [1400, 489] width 10 height 10
type input "[DATE] 00:00"
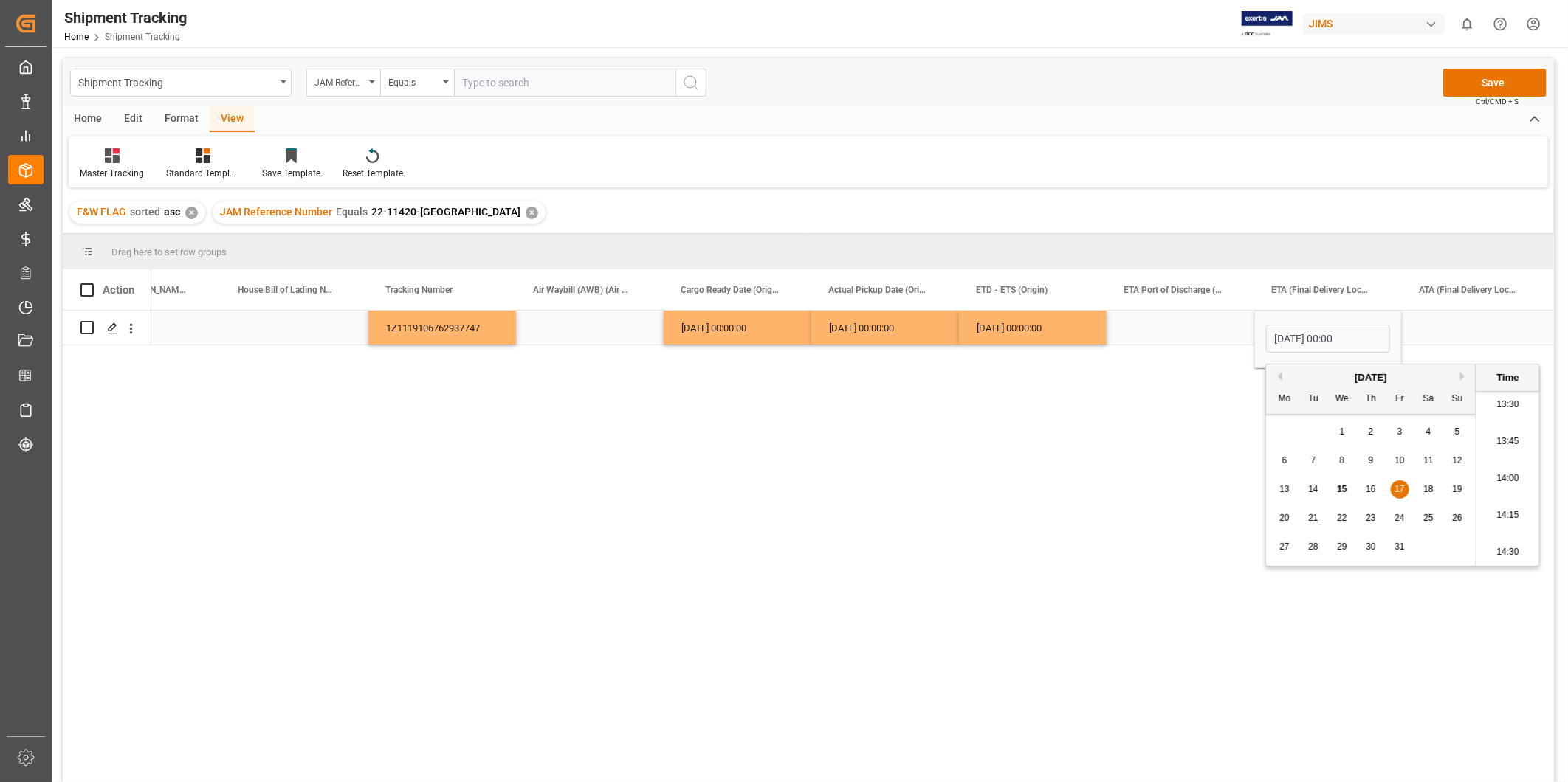
click at [1420, 314] on div "Press SPACE to select this row." at bounding box center [1476, 328] width 148 height 34
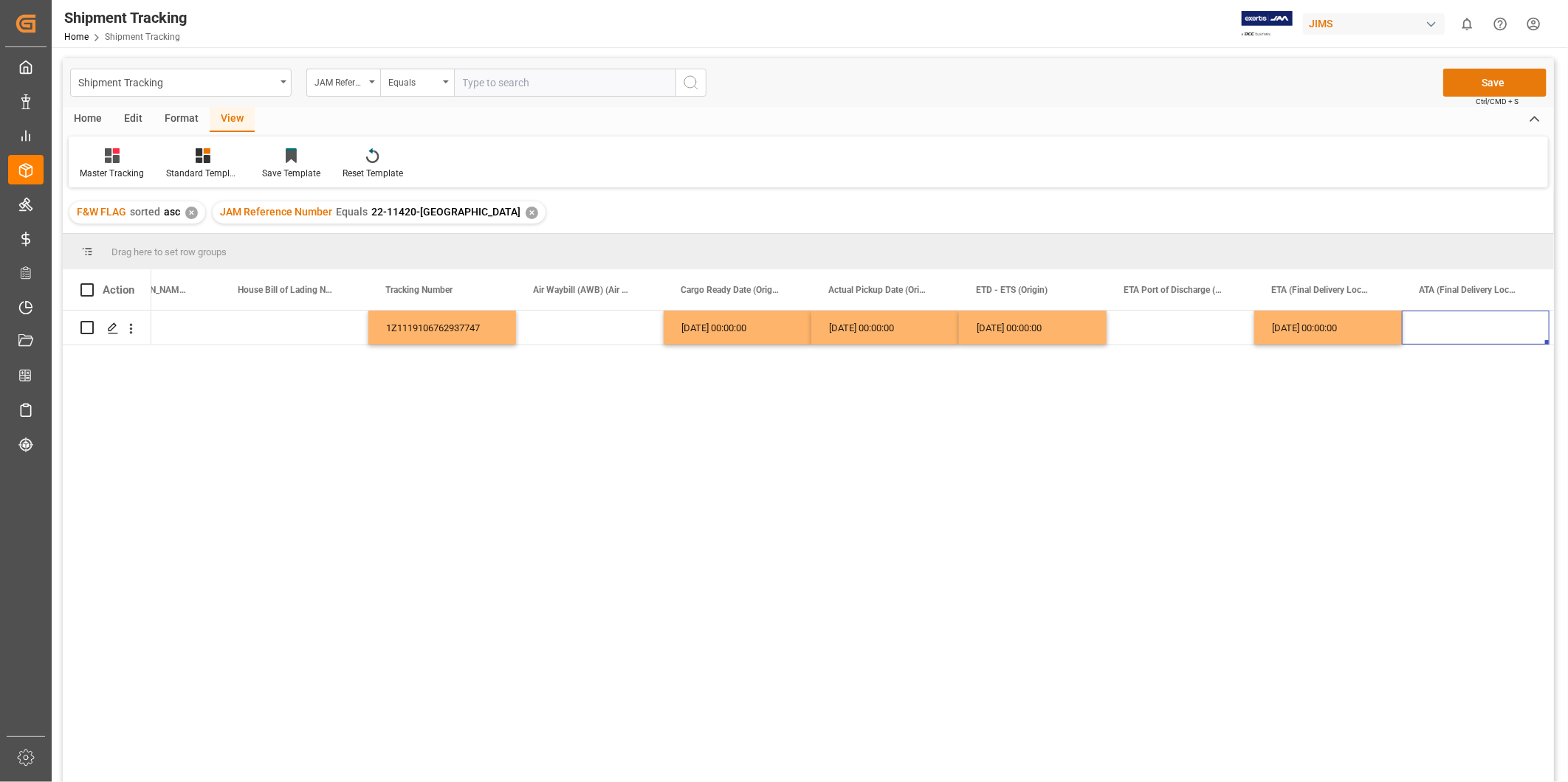
click at [1485, 75] on button "Save" at bounding box center [1495, 83] width 104 height 28
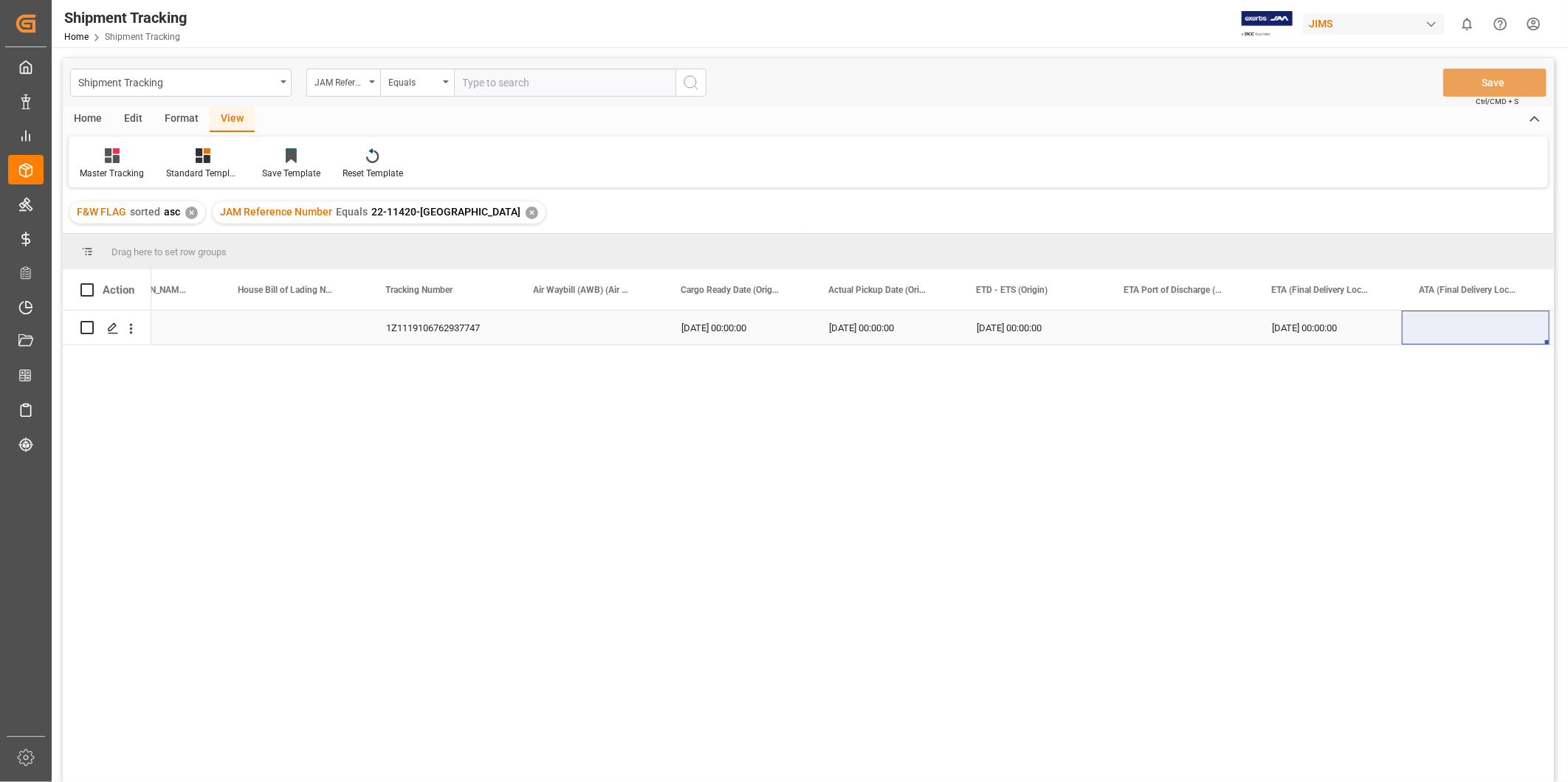
click at [1425, 335] on div "Press SPACE to select this row." at bounding box center [1476, 328] width 148 height 34
click at [577, 328] on div "Press SPACE to select this row." at bounding box center [590, 328] width 148 height 34
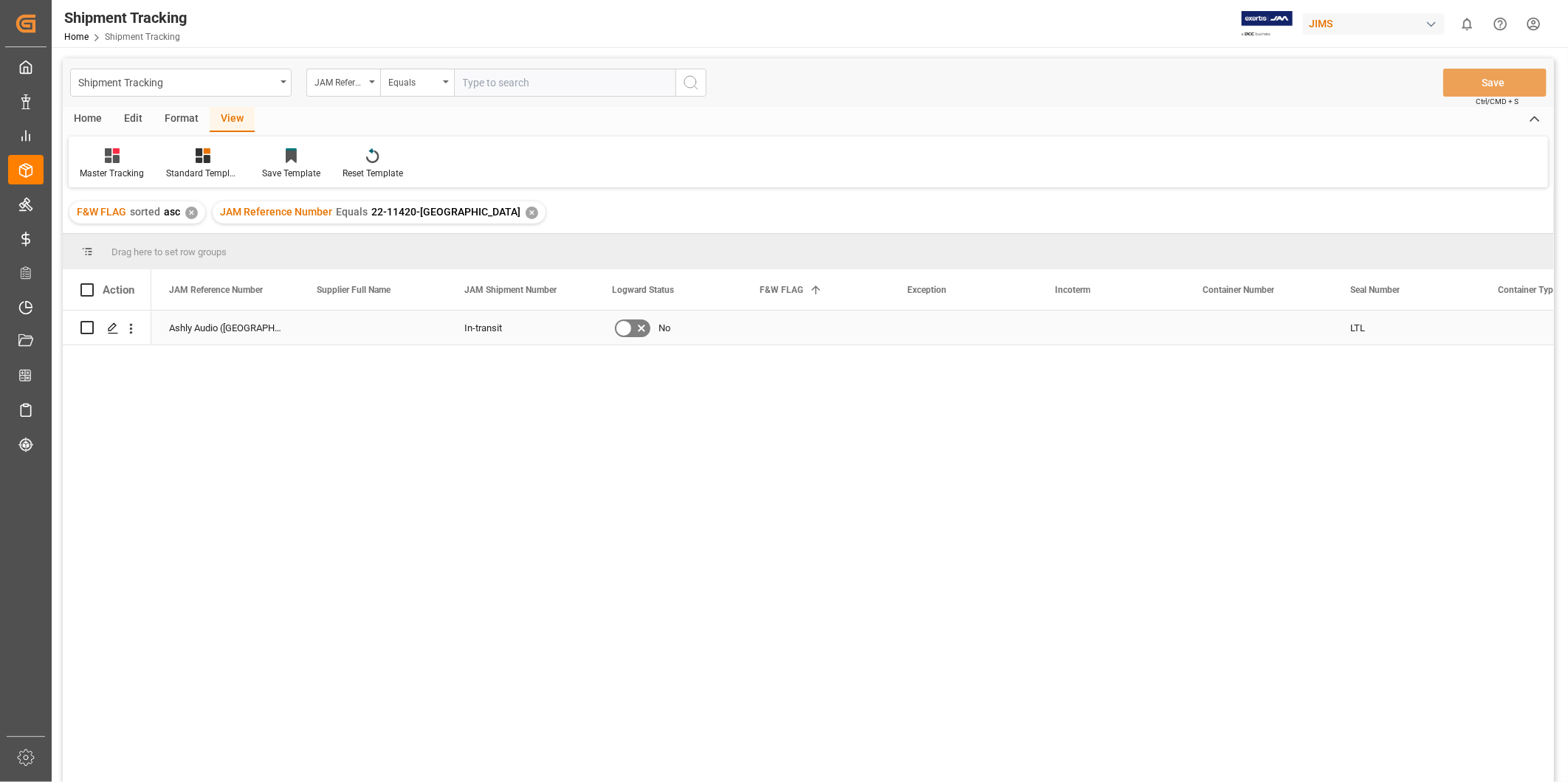
scroll to position [0, 0]
